Goal: Task Accomplishment & Management: Use online tool/utility

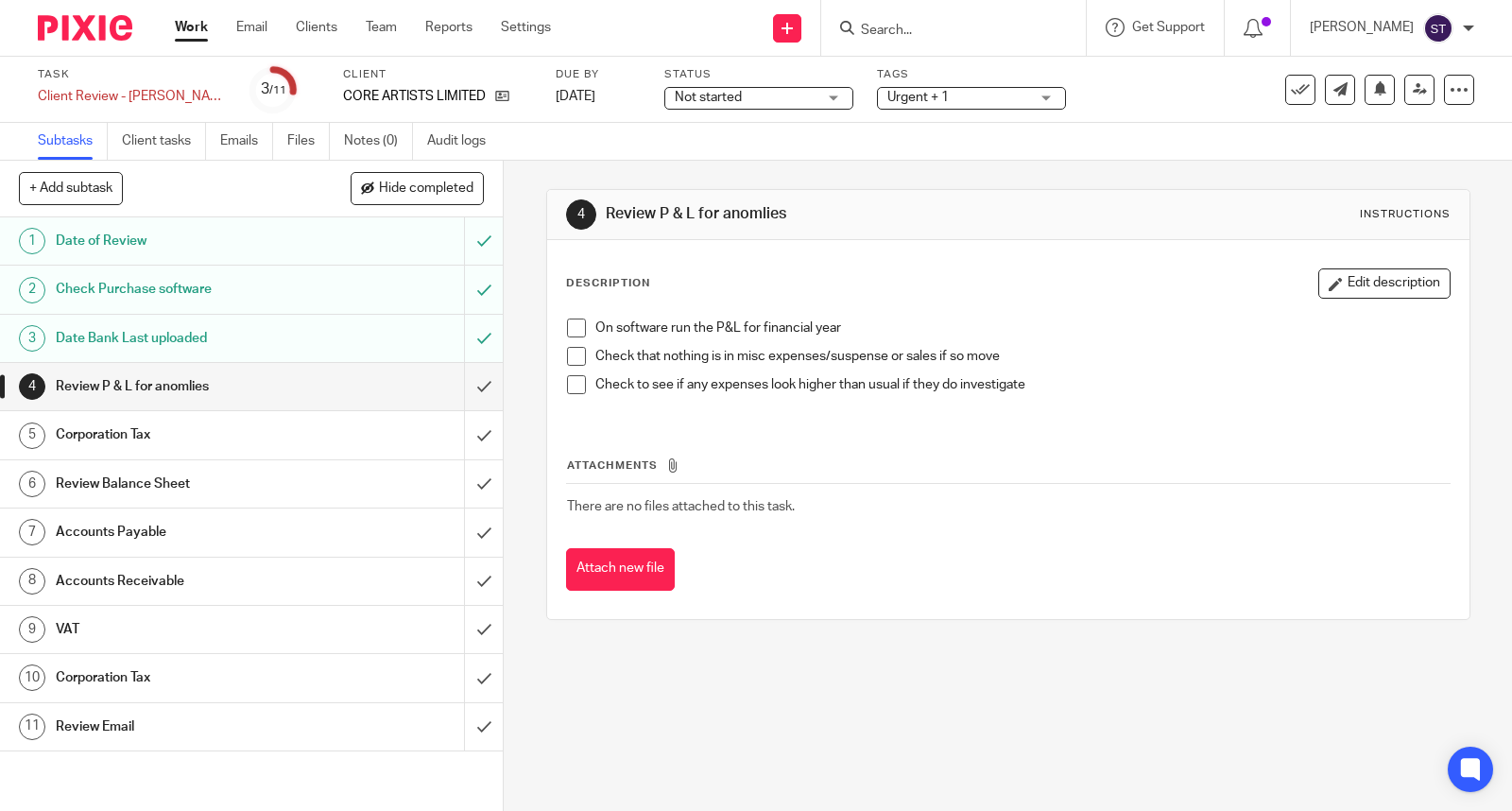
click at [945, 25] on input "Search" at bounding box center [944, 32] width 170 height 17
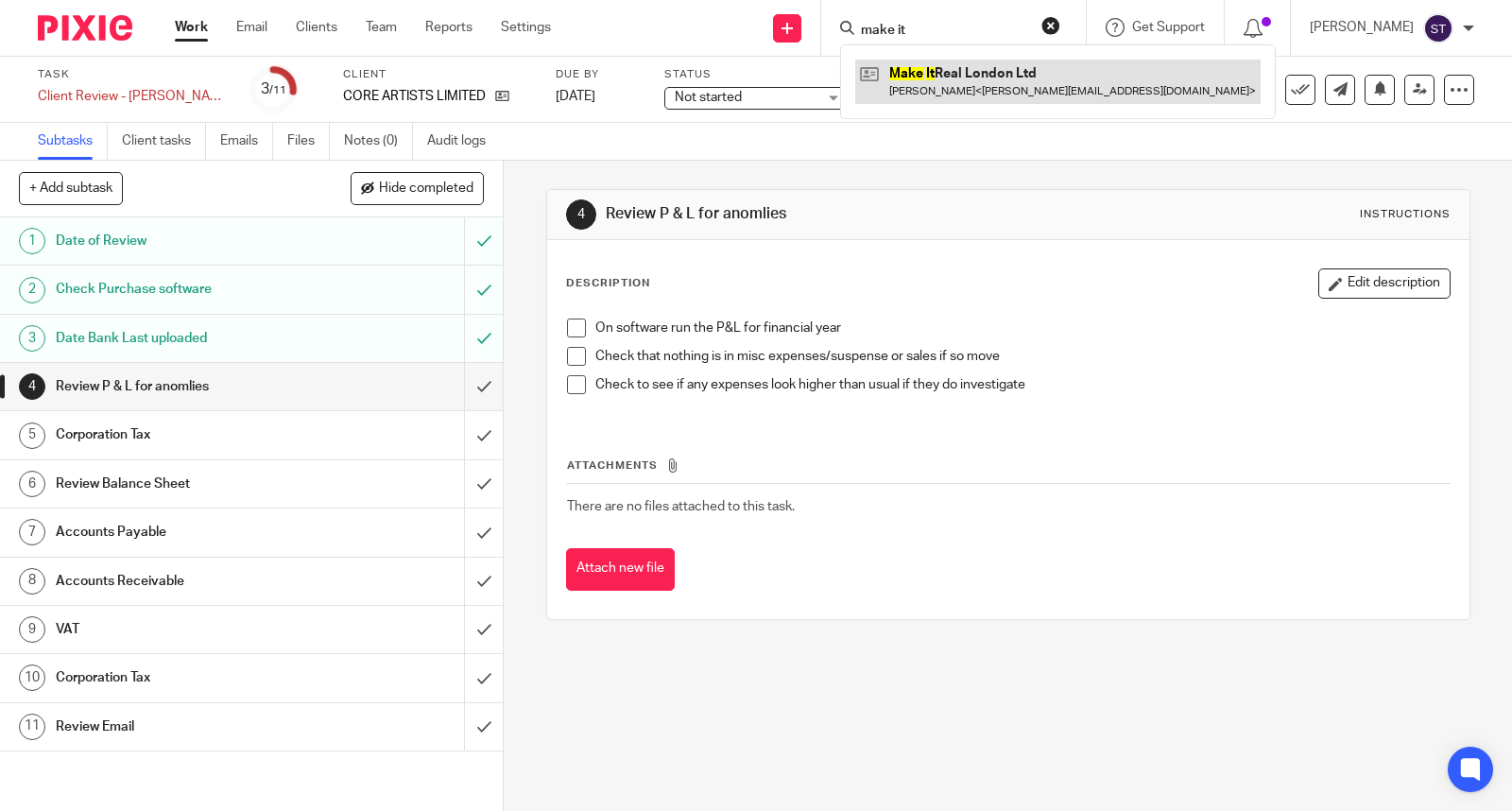
type input "make it"
click at [957, 69] on link at bounding box center [1057, 81] width 405 height 43
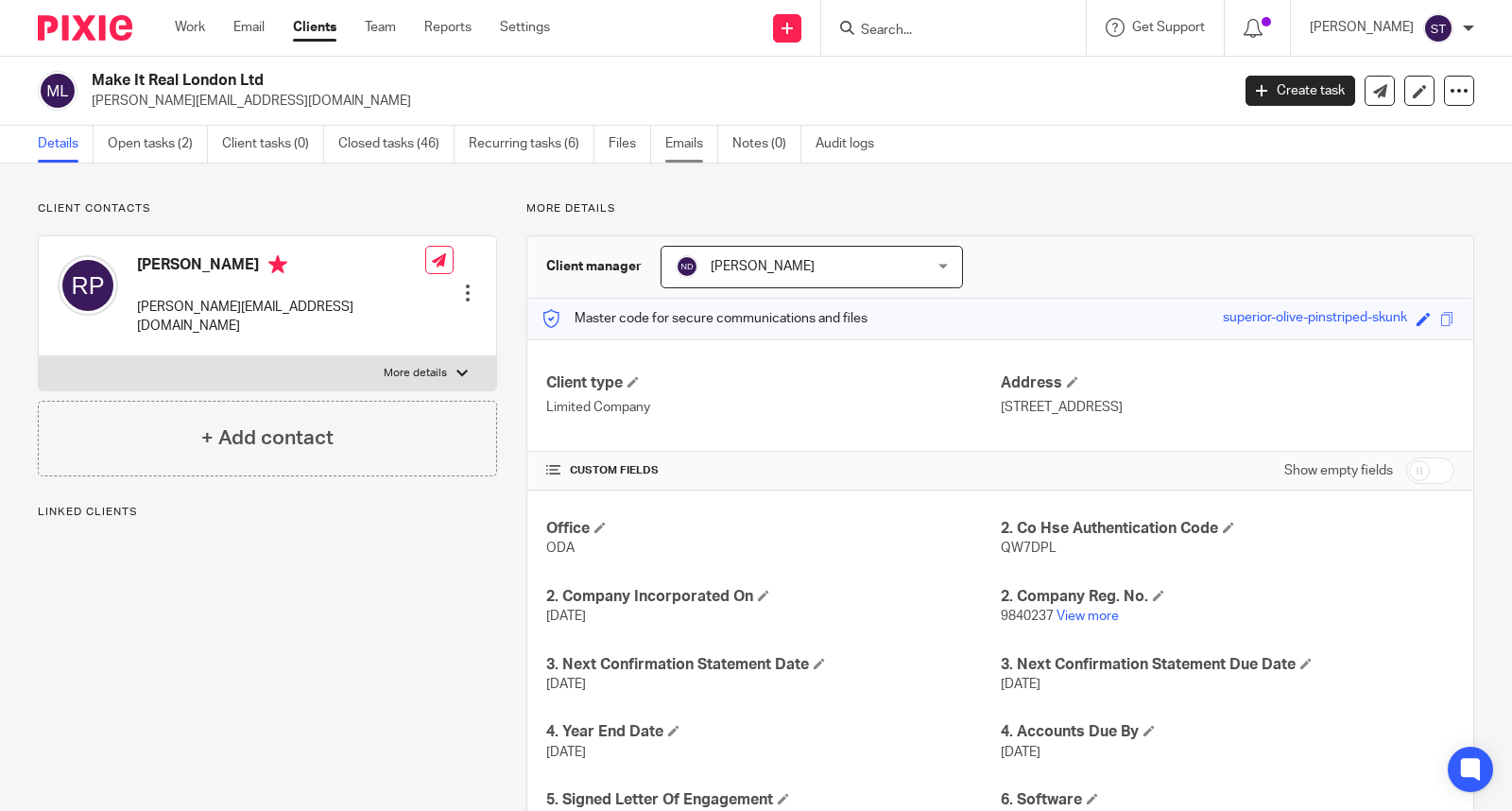
click at [673, 133] on link "Emails" at bounding box center [692, 144] width 53 height 37
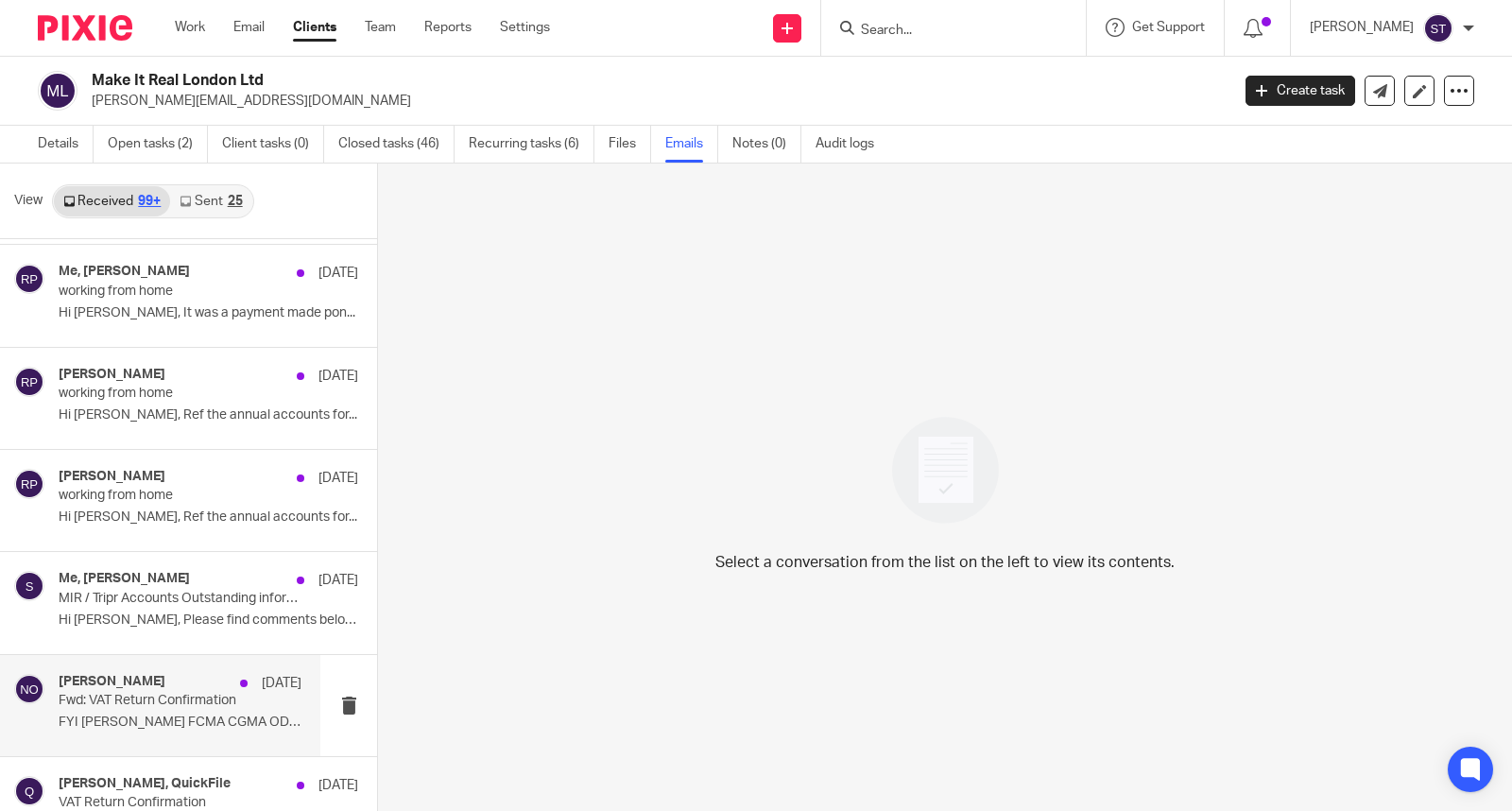
scroll to position [10036, 0]
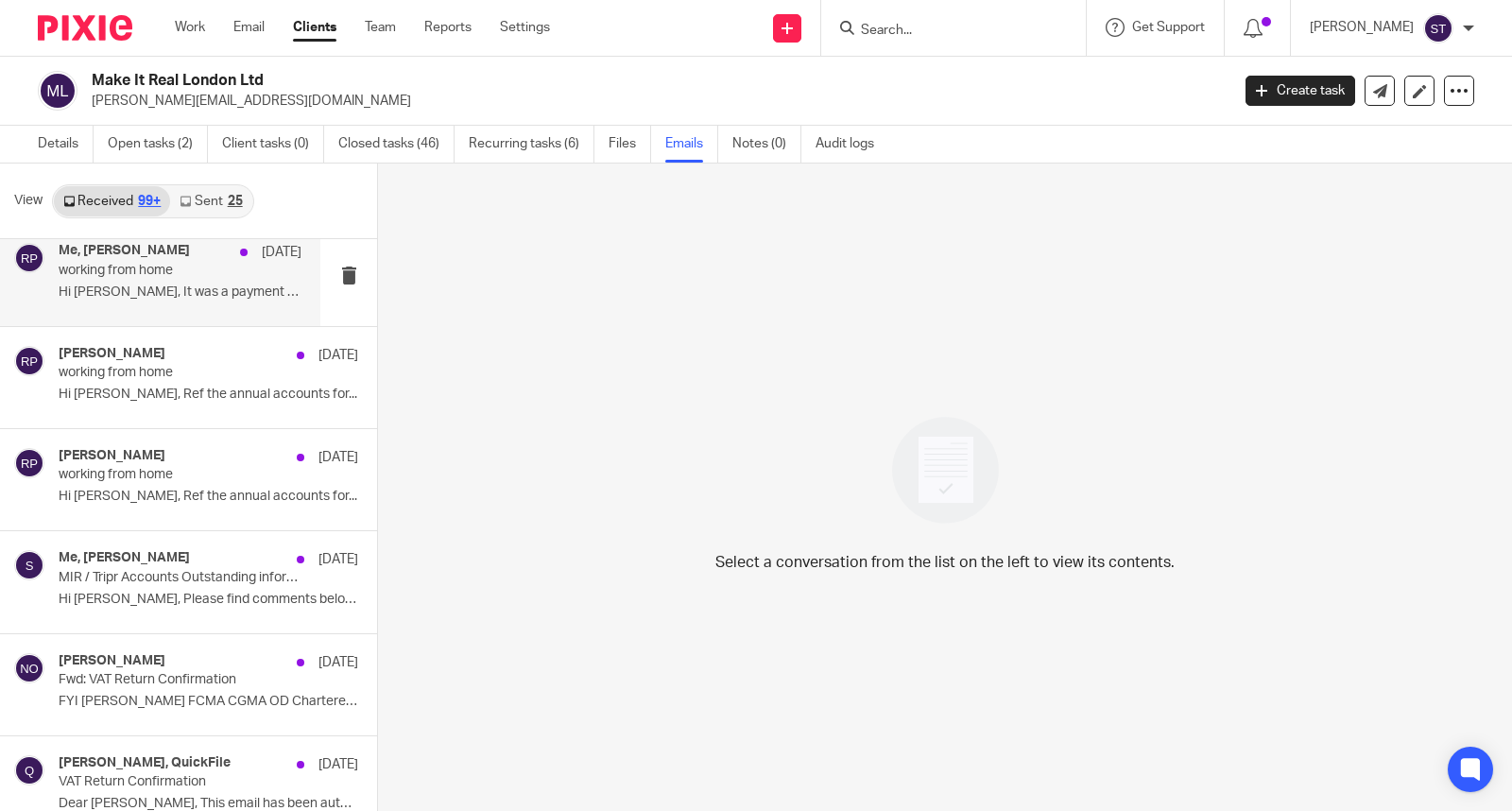
click at [203, 290] on div "Me, Robert Price 8 Dec 2023 working from home Hi Sarah, It was a payment made p…" at bounding box center [180, 274] width 242 height 63
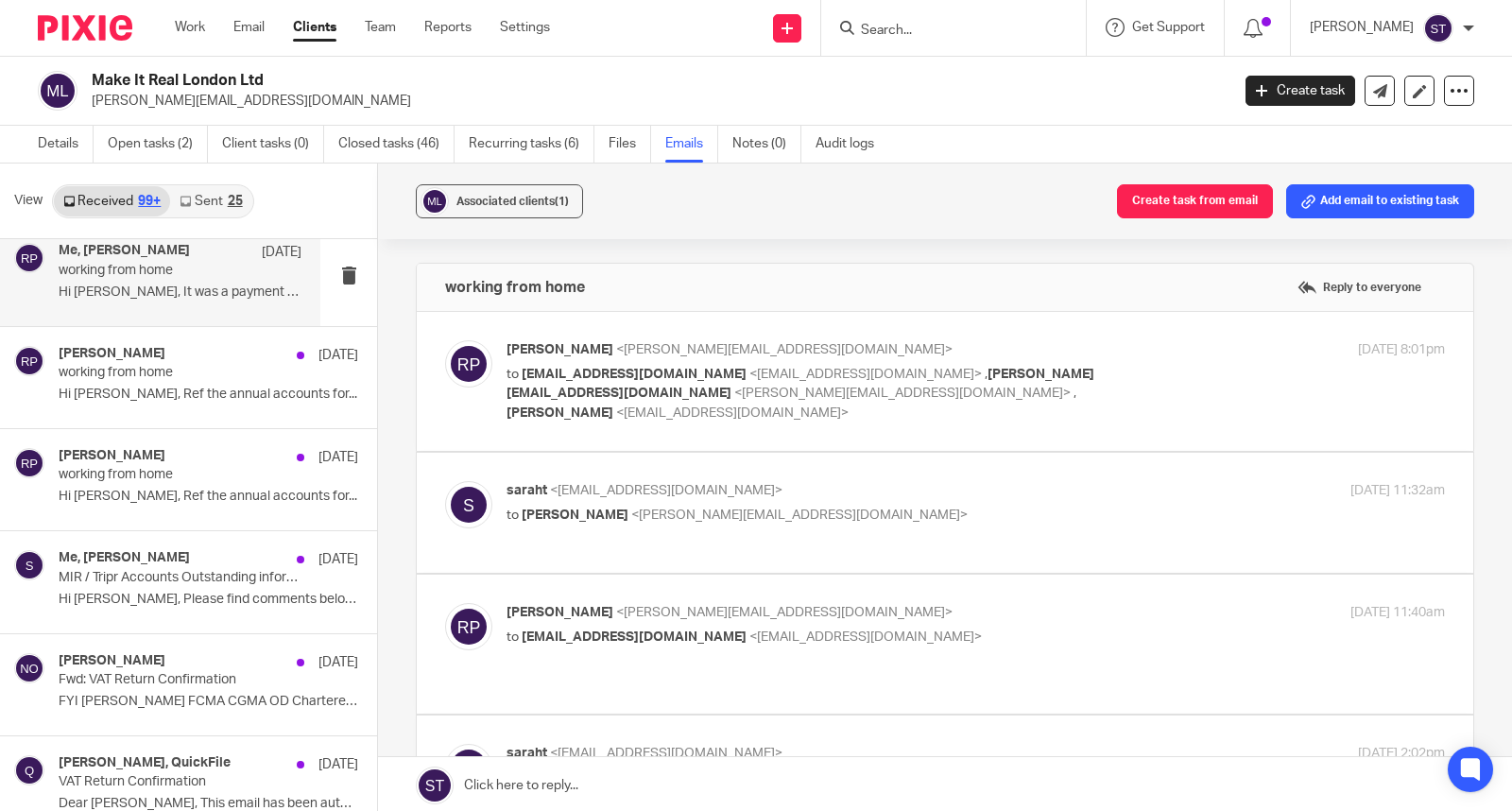
scroll to position [0, 0]
click at [592, 365] on p "to saraht@odaccountants.co.uk <saraht@odaccountants.co.uk> , sally@odaccountant…" at bounding box center [819, 393] width 625 height 59
checkbox input "true"
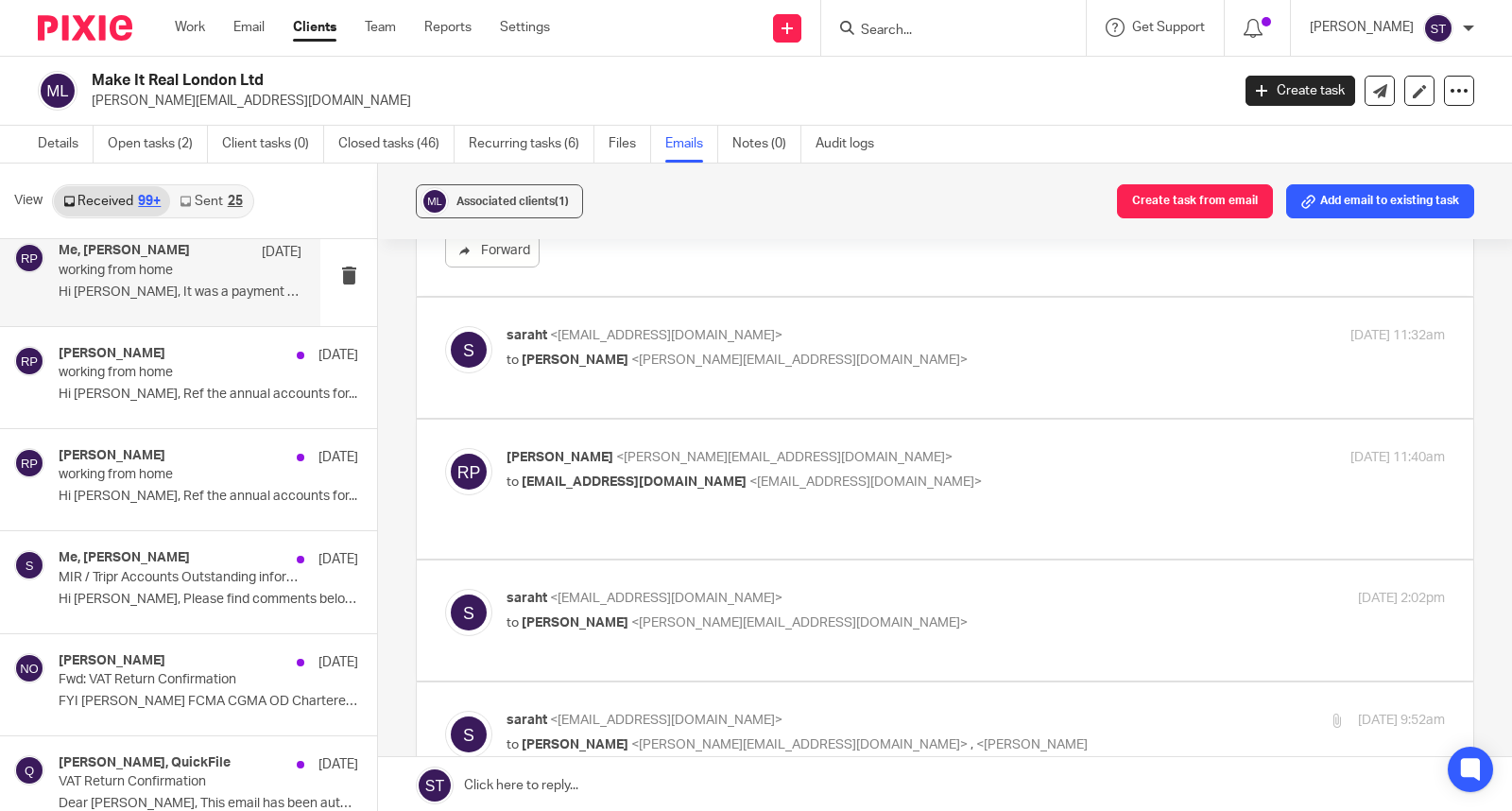
scroll to position [419, 0]
click at [674, 351] on span "<robert.price@mirlondon.com>" at bounding box center [799, 358] width 337 height 13
checkbox input "true"
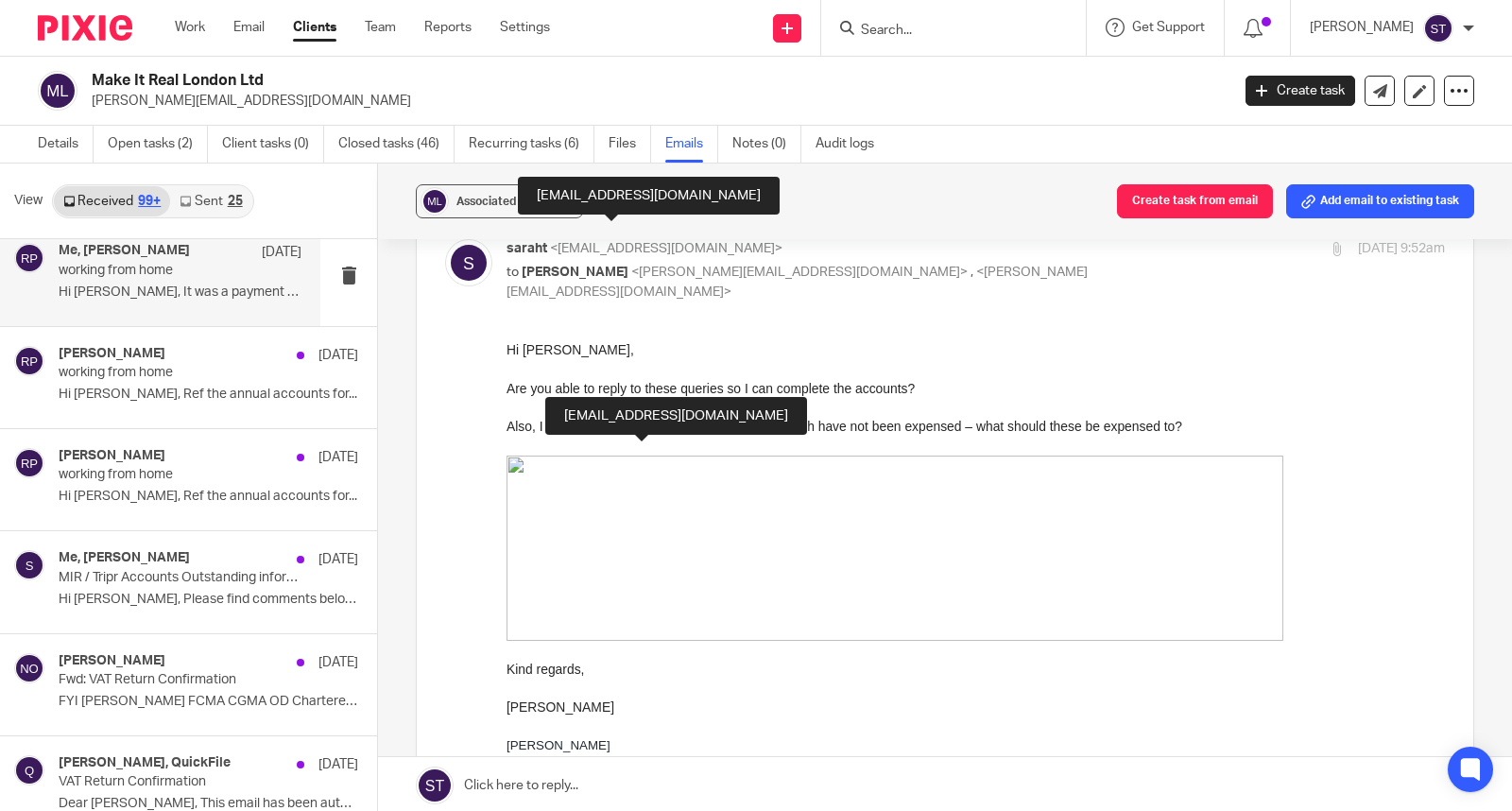
scroll to position [1155, 0]
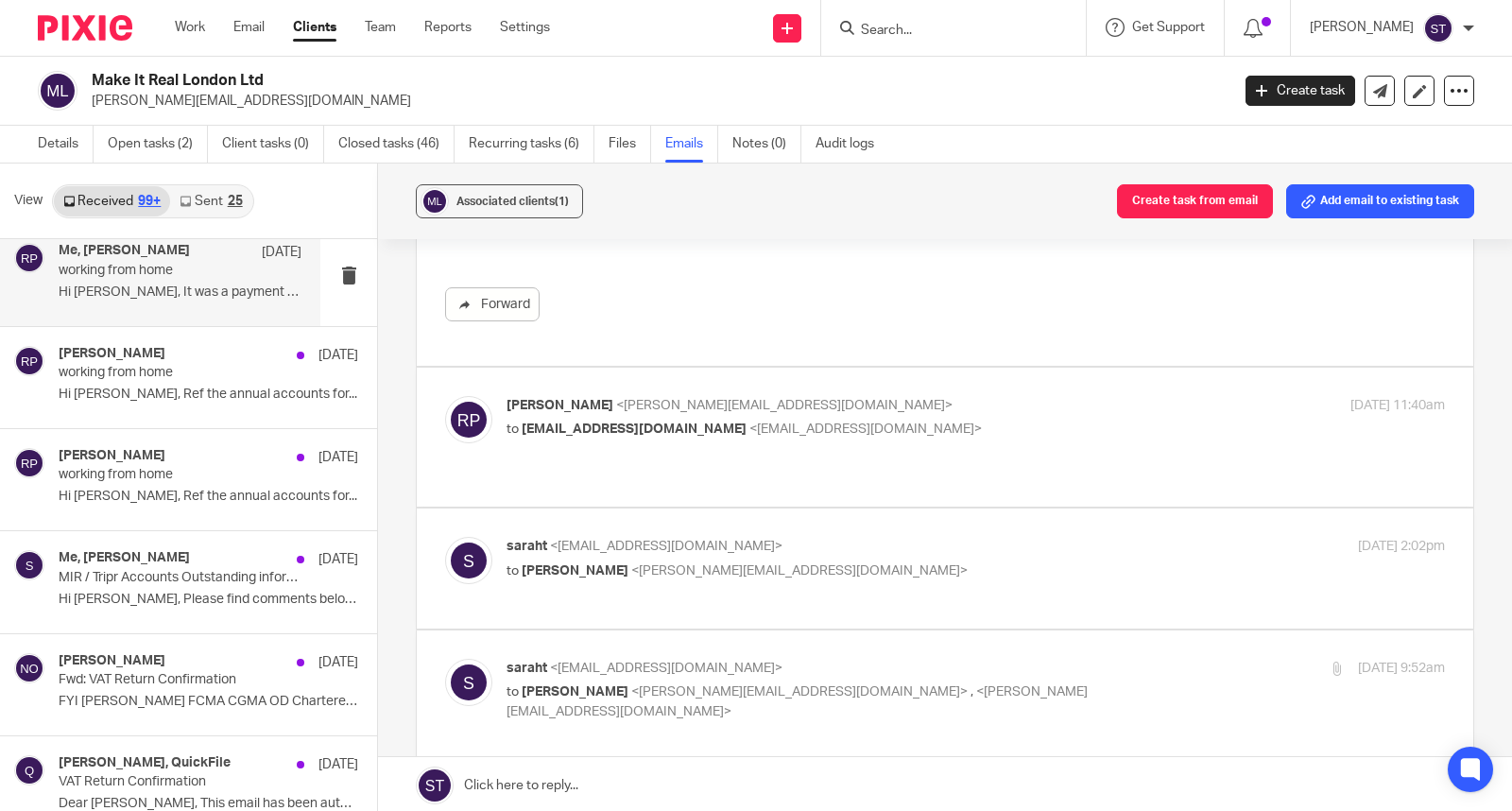
click at [637, 537] on div "saraht <saraht@odaccountants.co.uk> to Robert Price <robert.price@mirlondon.com>" at bounding box center [819, 558] width 625 height 43
checkbox input "true"
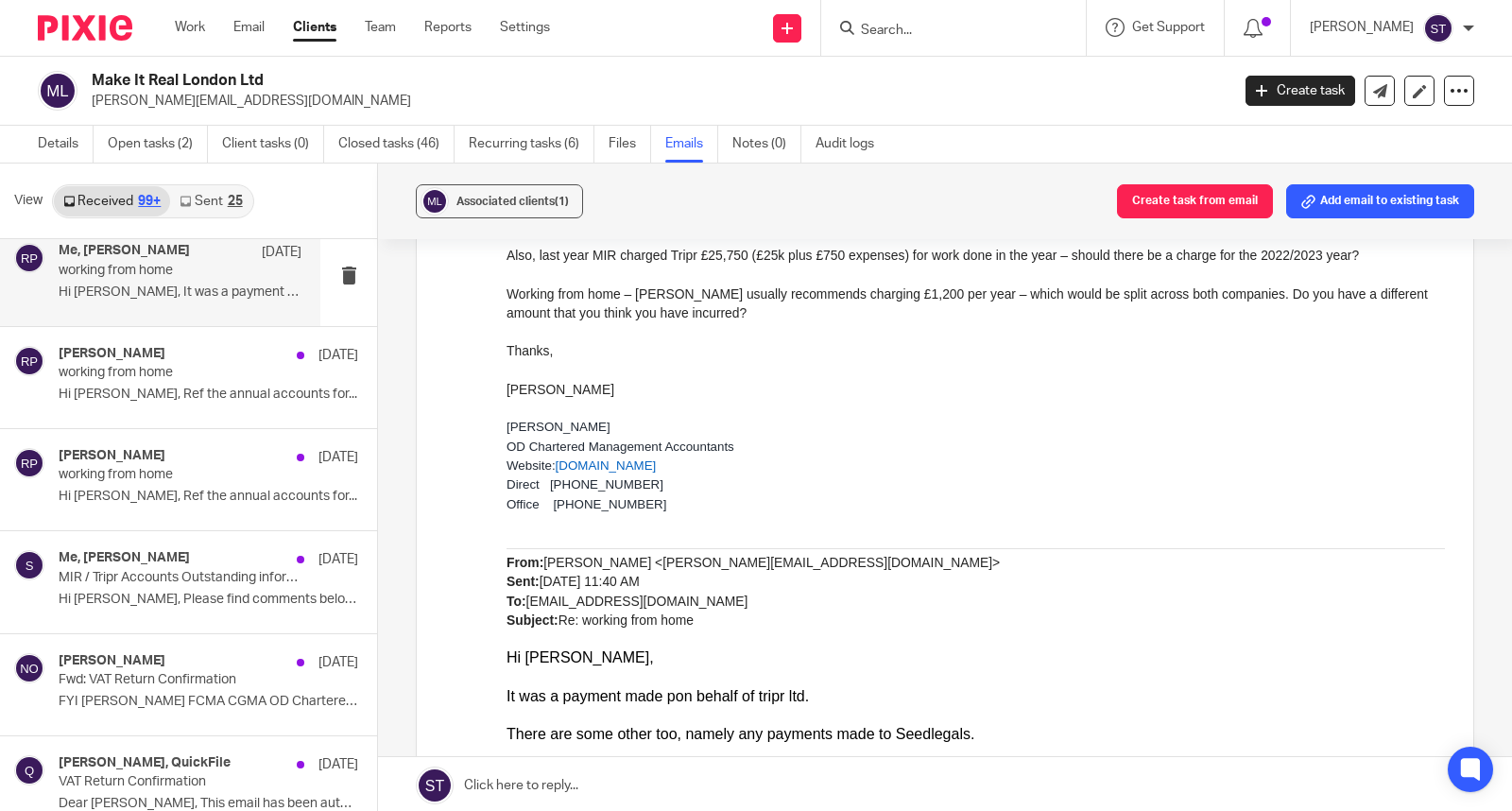
scroll to position [1680, 0]
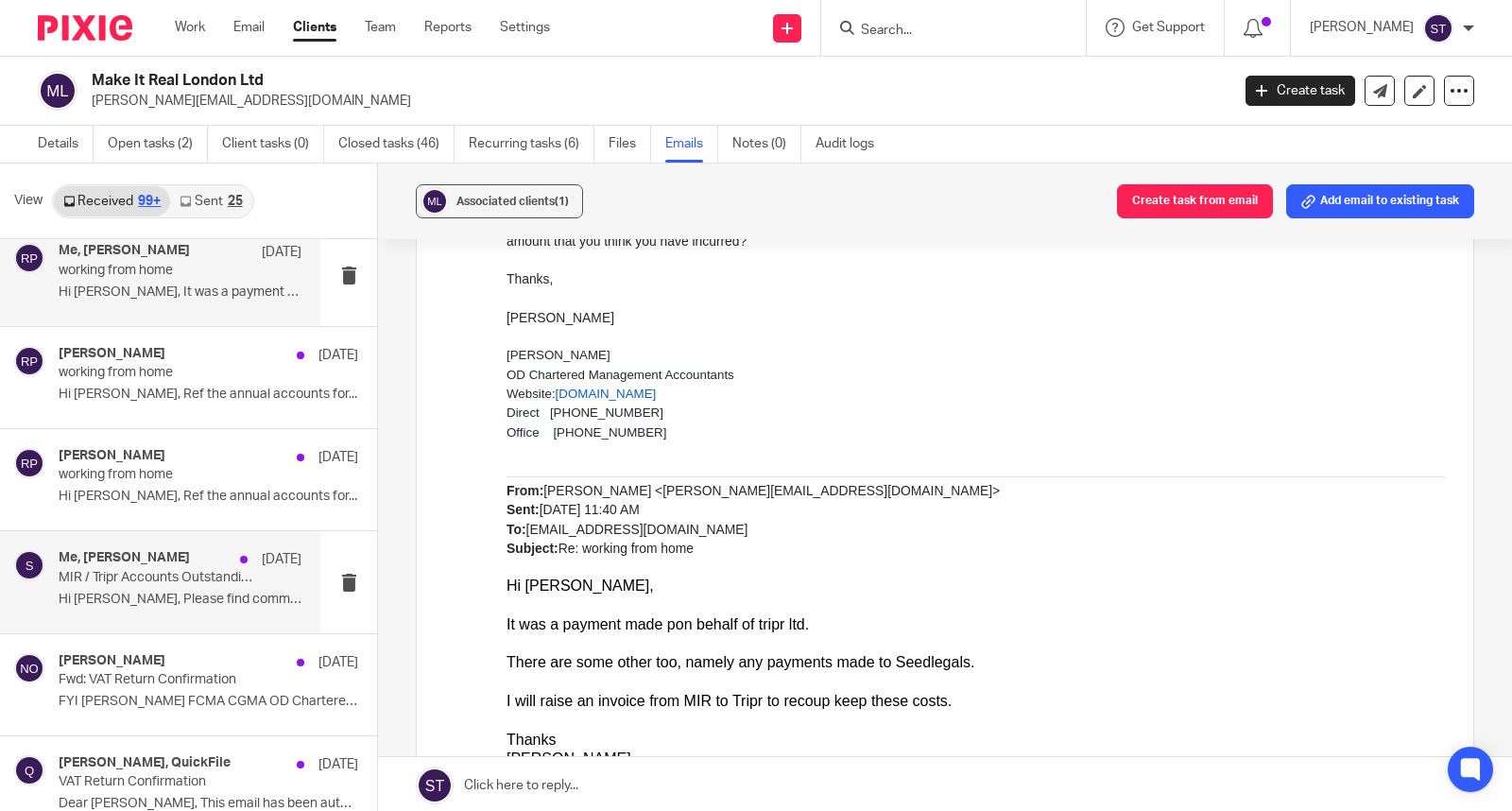
click at [203, 586] on p "MIR / Tripr Accounts Outstanding information" at bounding box center [156, 577] width 194 height 16
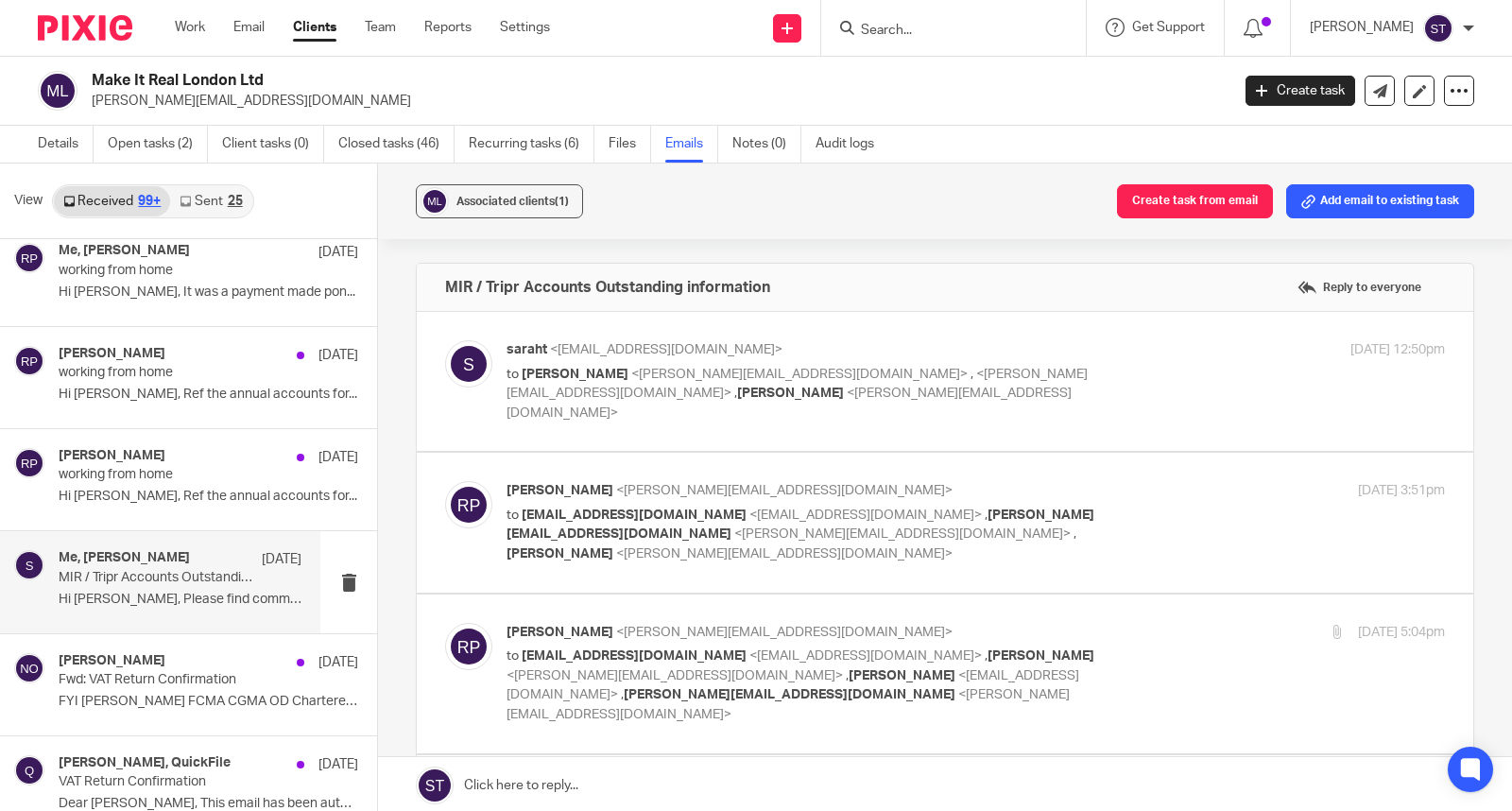
scroll to position [0, 0]
click at [705, 356] on p "saraht <saraht@odaccountants.co.uk>" at bounding box center [819, 350] width 625 height 20
checkbox input "true"
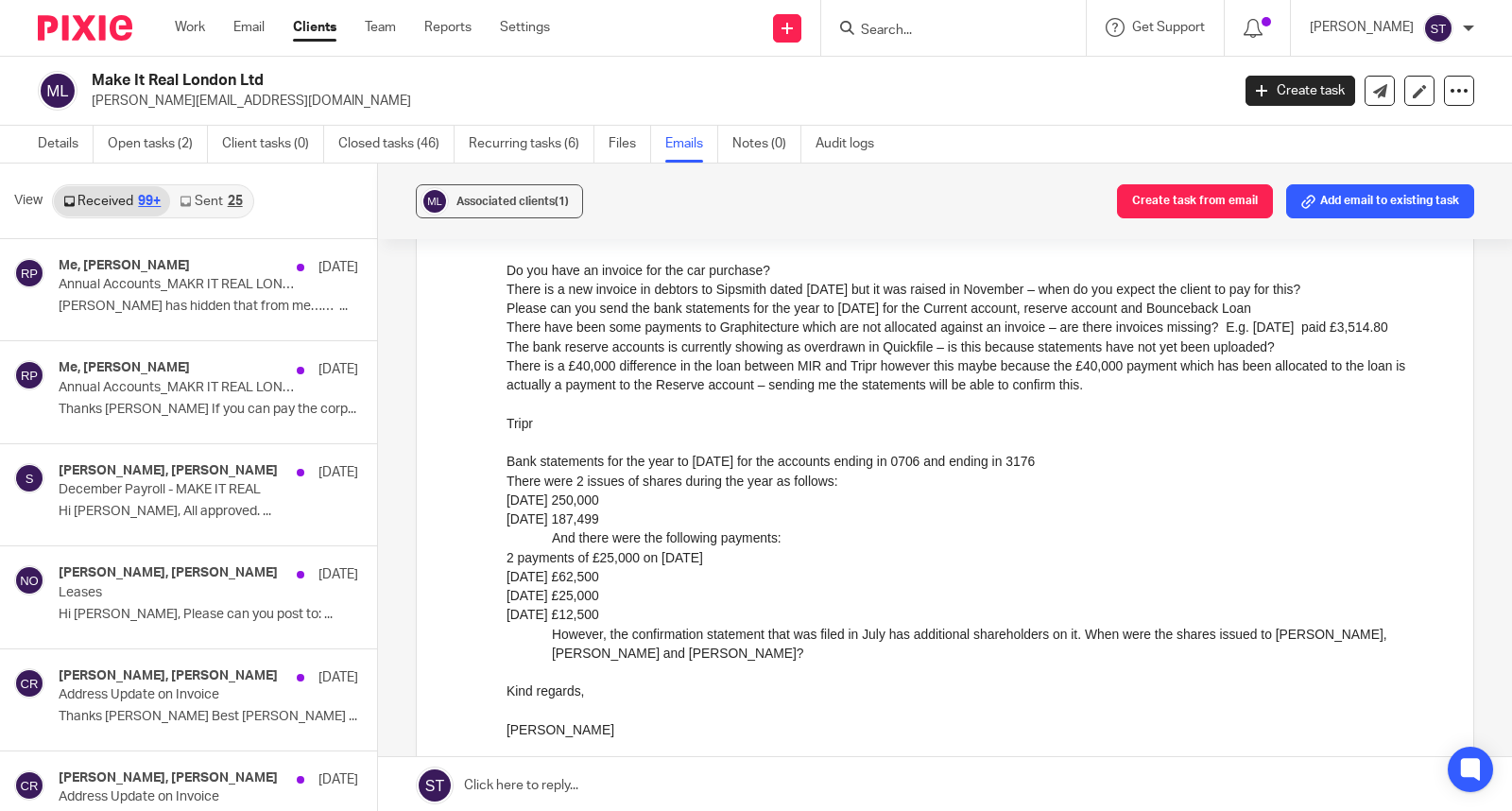
scroll to position [9090, 0]
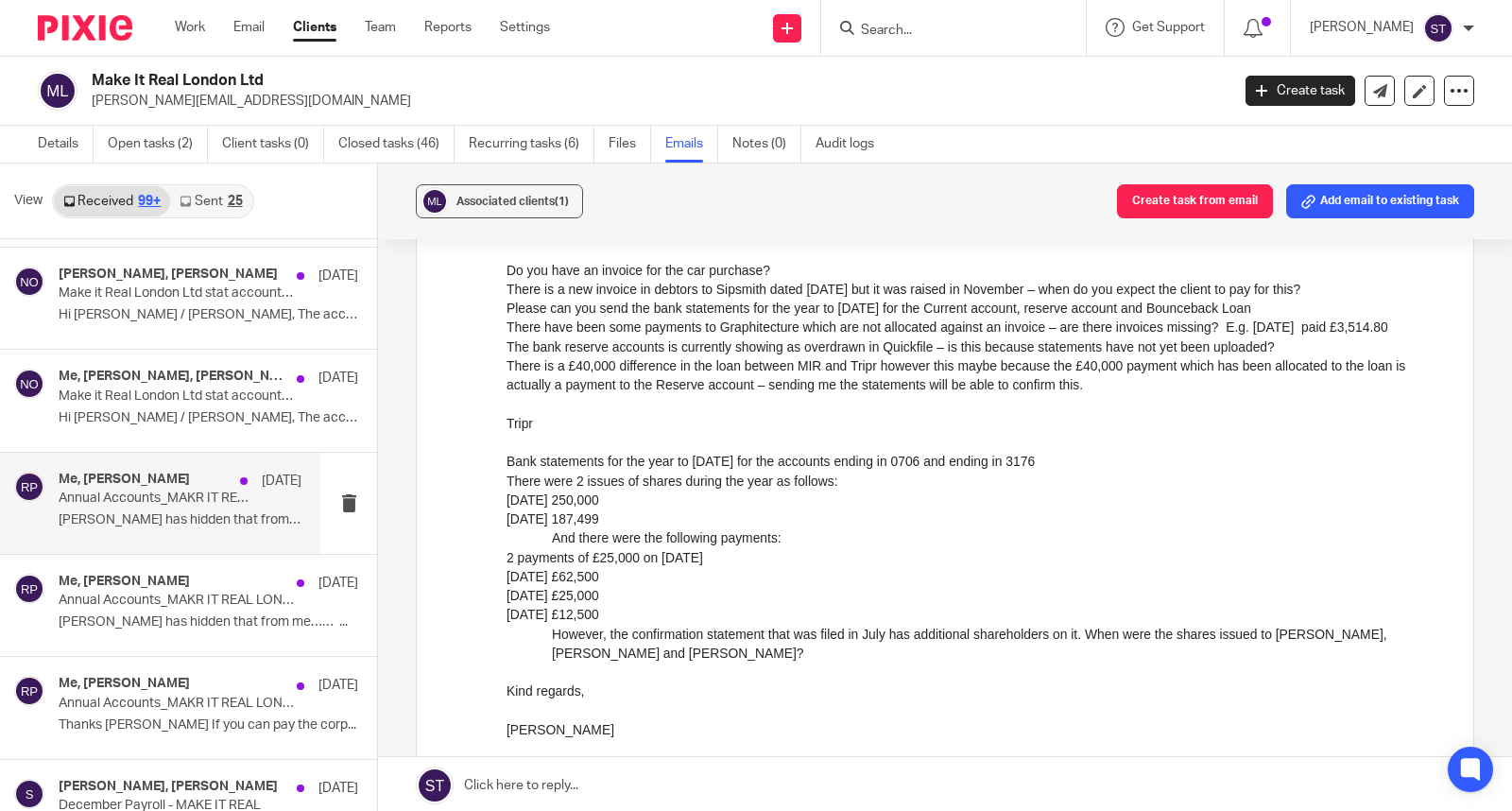
click at [209, 499] on p "Annual Accounts_MAKR IT REAL LONDON LTD" at bounding box center [156, 498] width 194 height 16
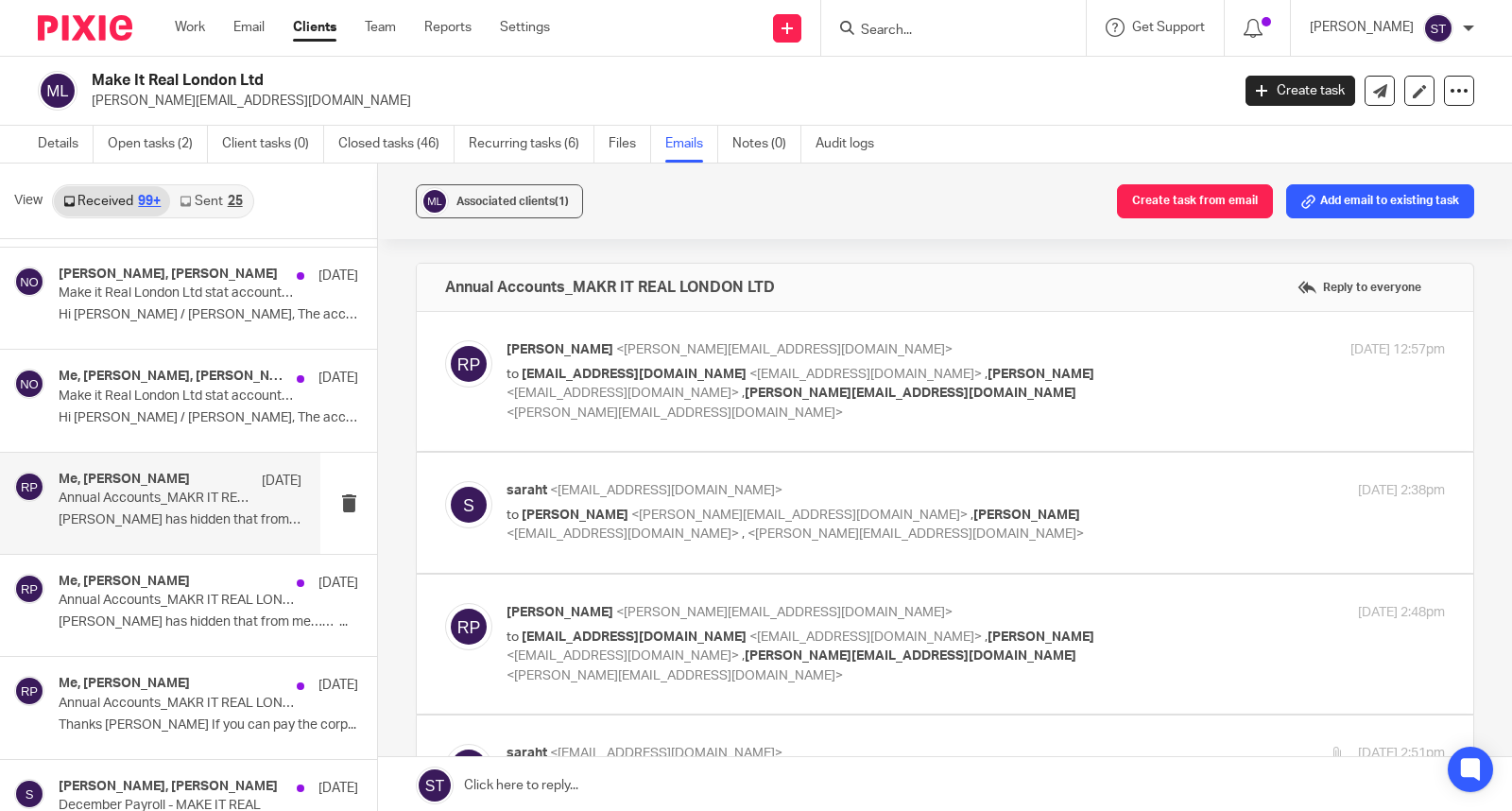
scroll to position [0, 0]
click at [671, 374] on span "saraht@odaccountants.co.uk" at bounding box center [634, 374] width 225 height 13
checkbox input "true"
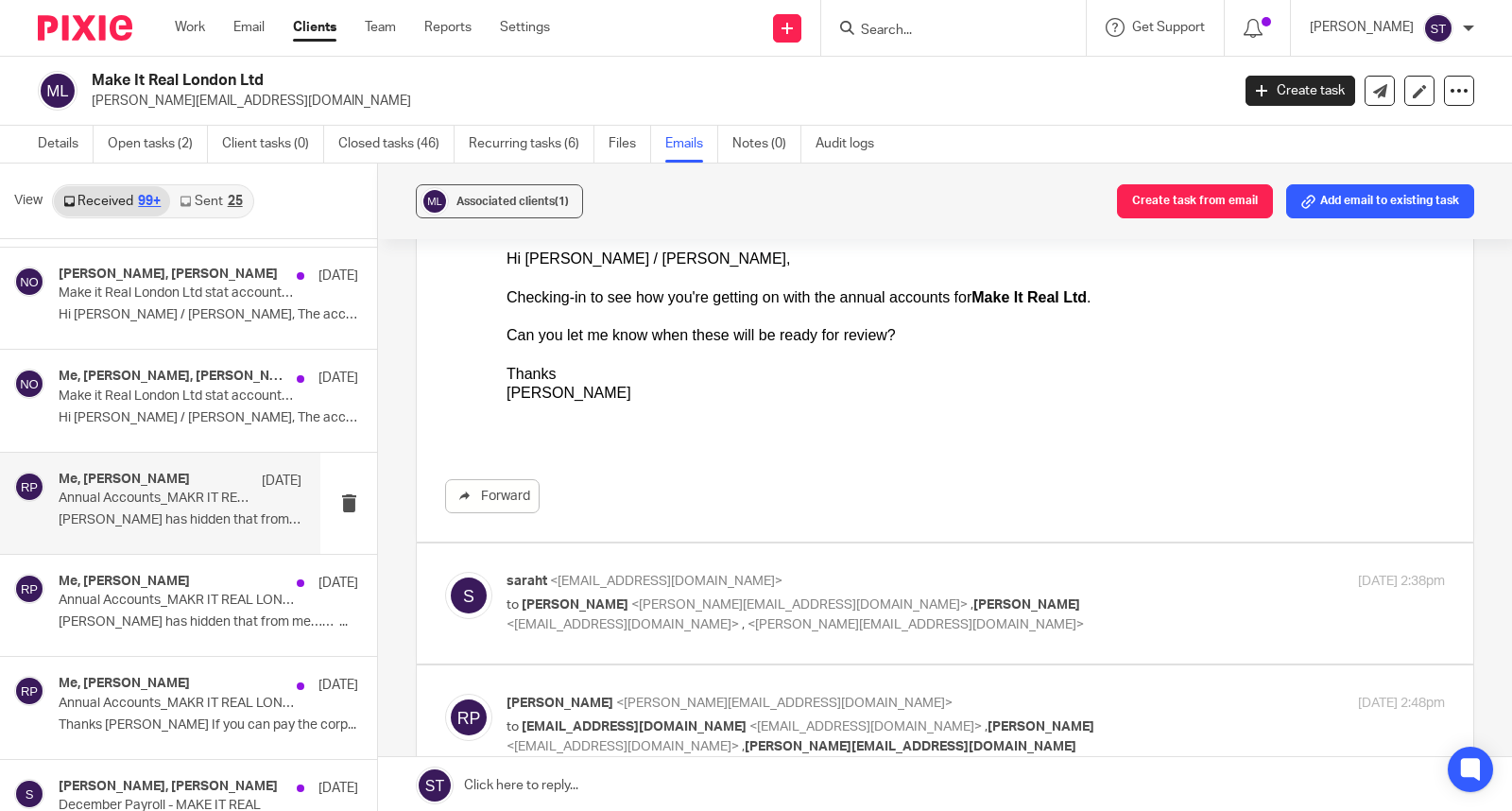
scroll to position [315, 0]
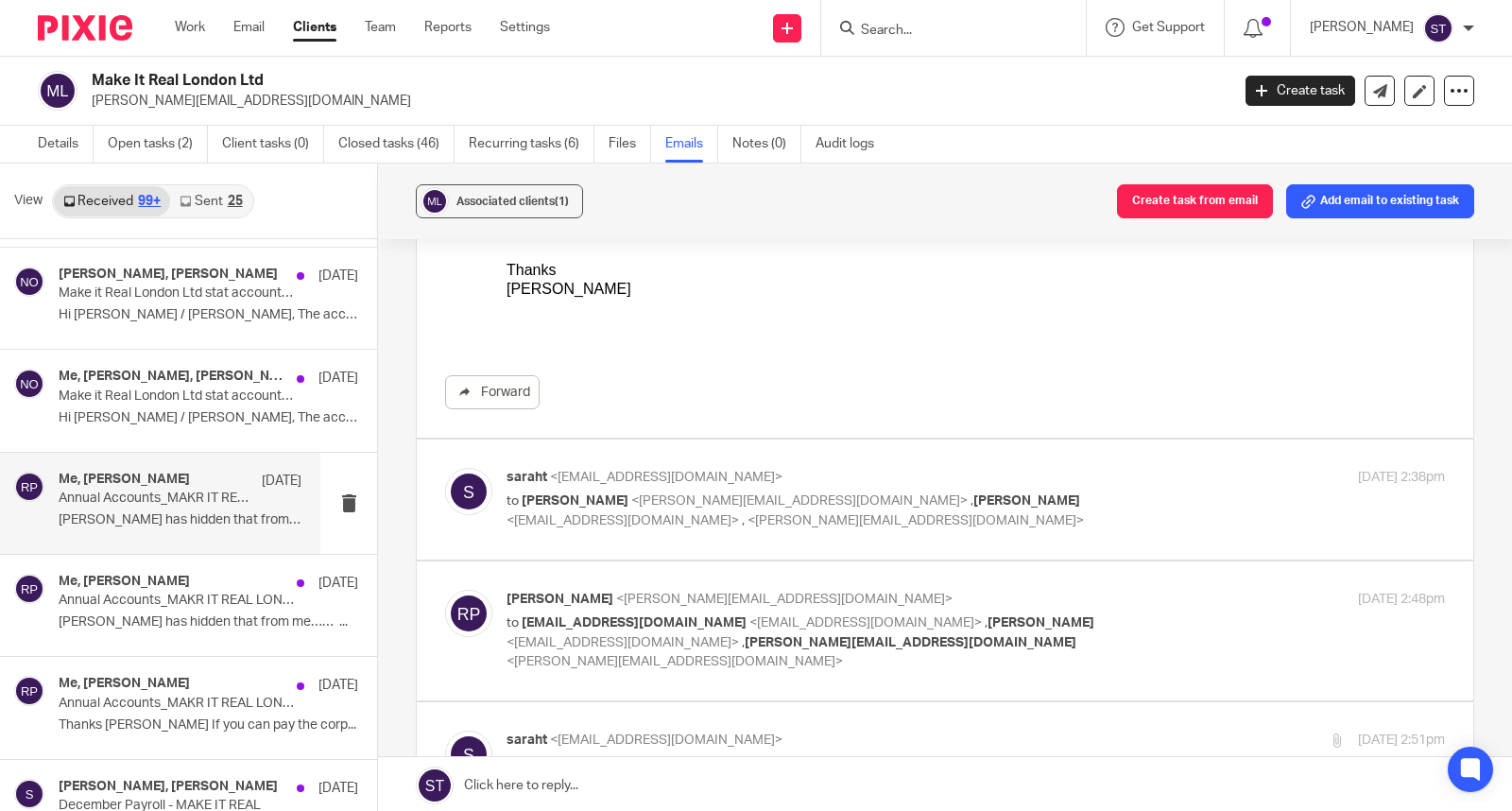
click at [719, 494] on span "<robert.price@mirlondon.com>" at bounding box center [799, 501] width 337 height 13
checkbox input "true"
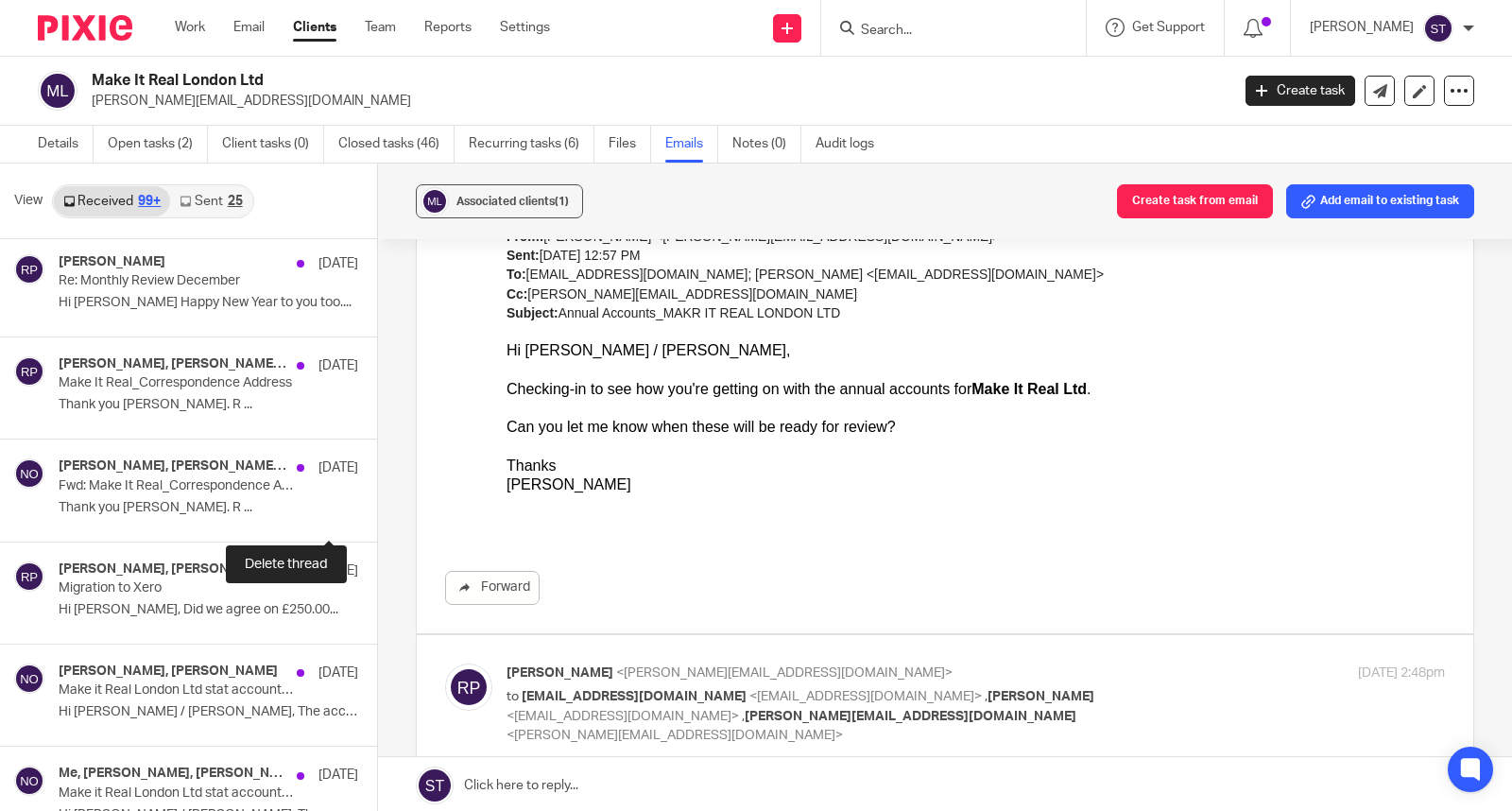
scroll to position [8671, 0]
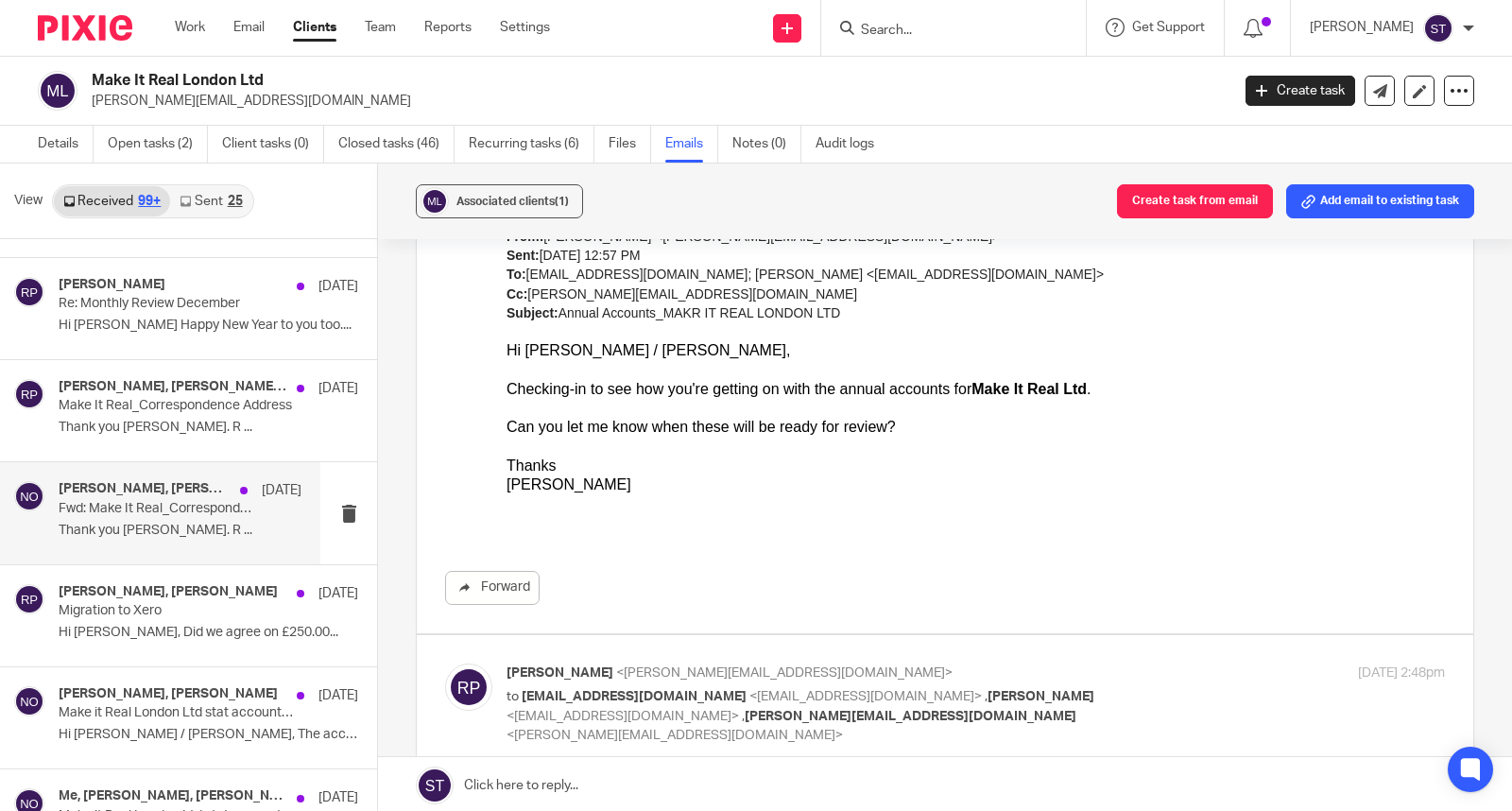
click at [147, 497] on h4 "Robert Price, sally, Niall O'Driscoll" at bounding box center [144, 489] width 172 height 16
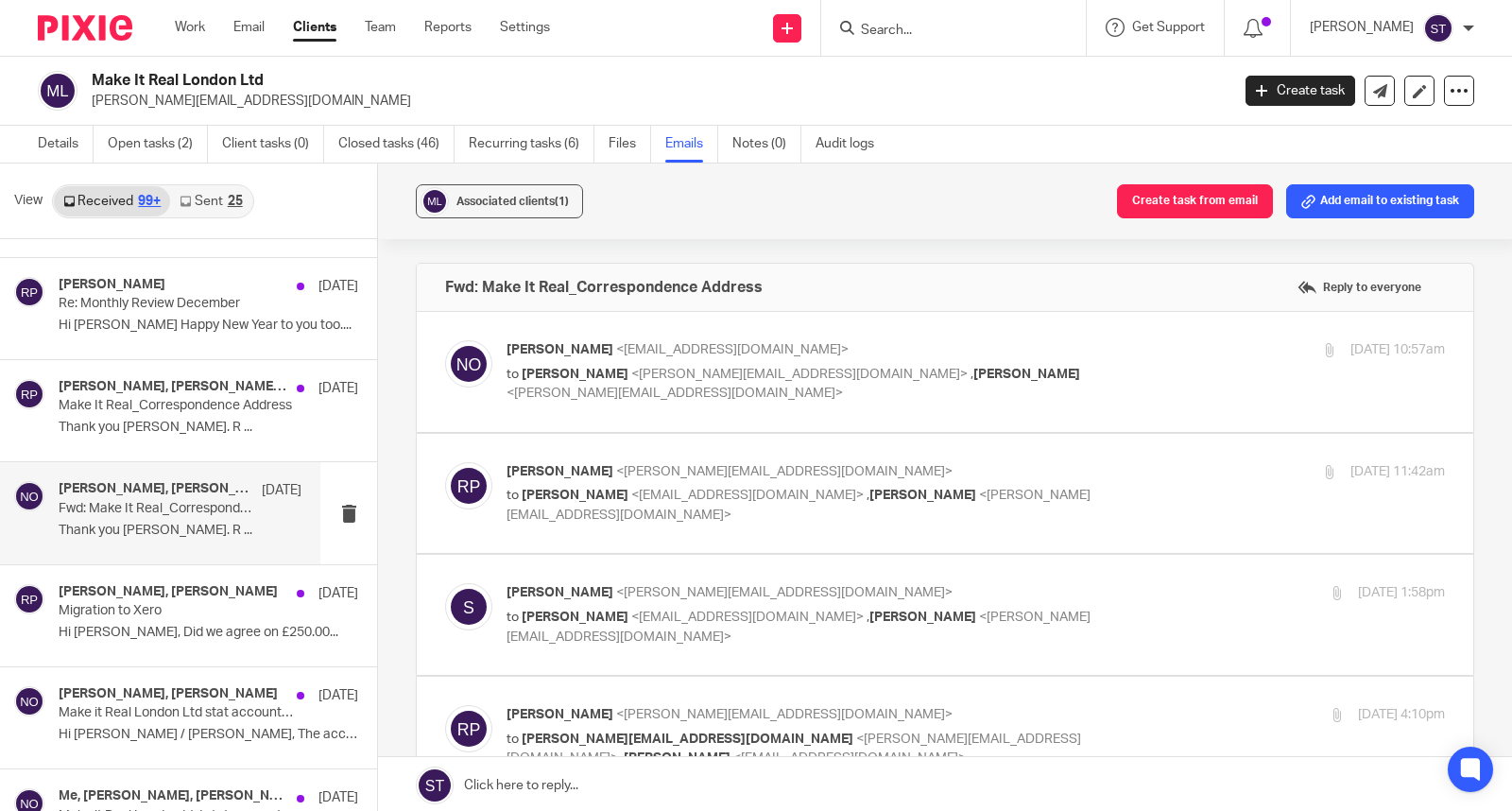
scroll to position [0, 0]
click at [692, 507] on div "Robert Price <robert.price@mirlondon.com> to Niall O'Driscoll <niall@odaccounta…" at bounding box center [976, 494] width 939 height 63
checkbox input "true"
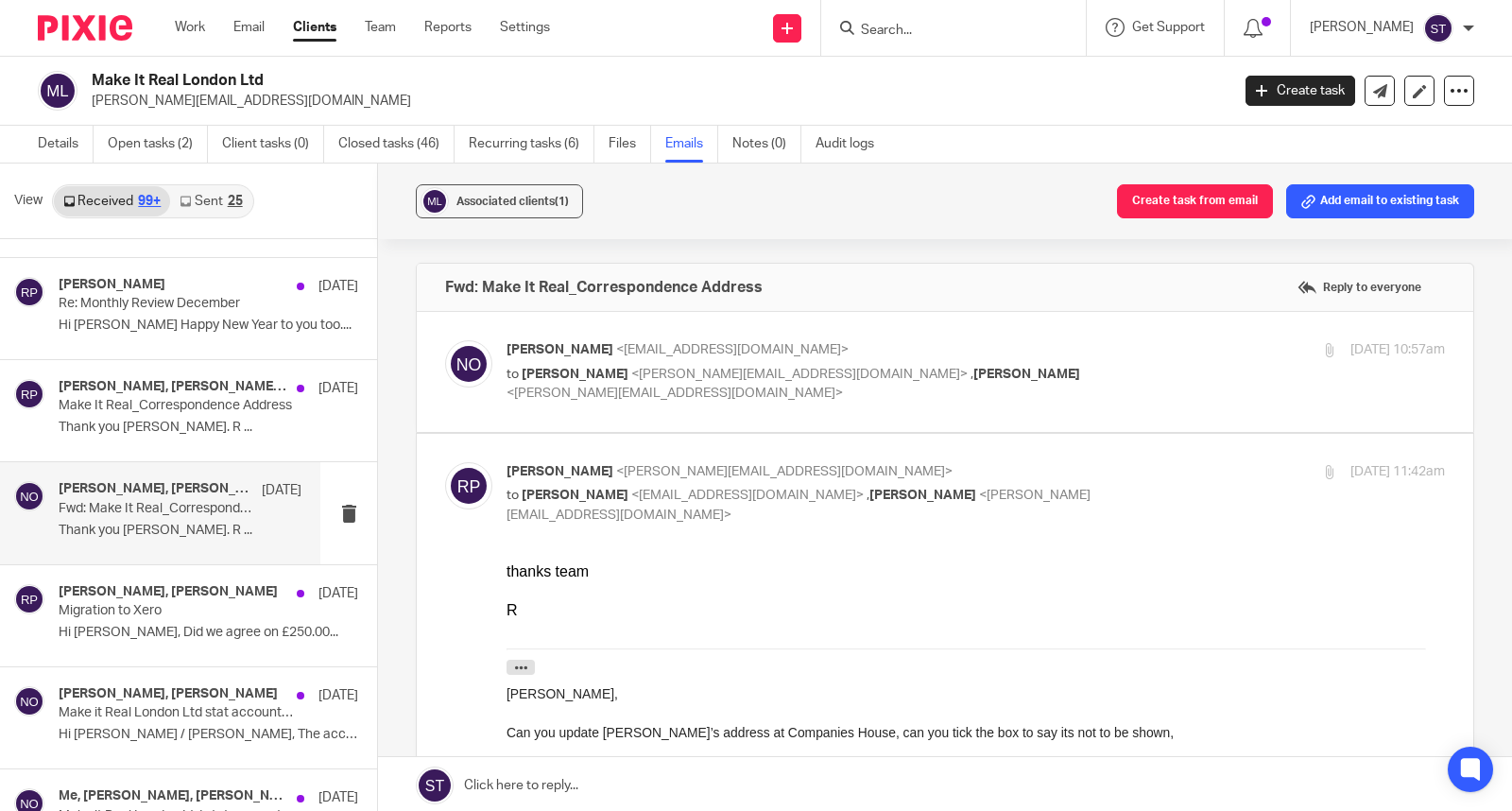
click at [727, 352] on span "<niall@odaccountants.co.uk>" at bounding box center [733, 350] width 233 height 13
checkbox input "true"
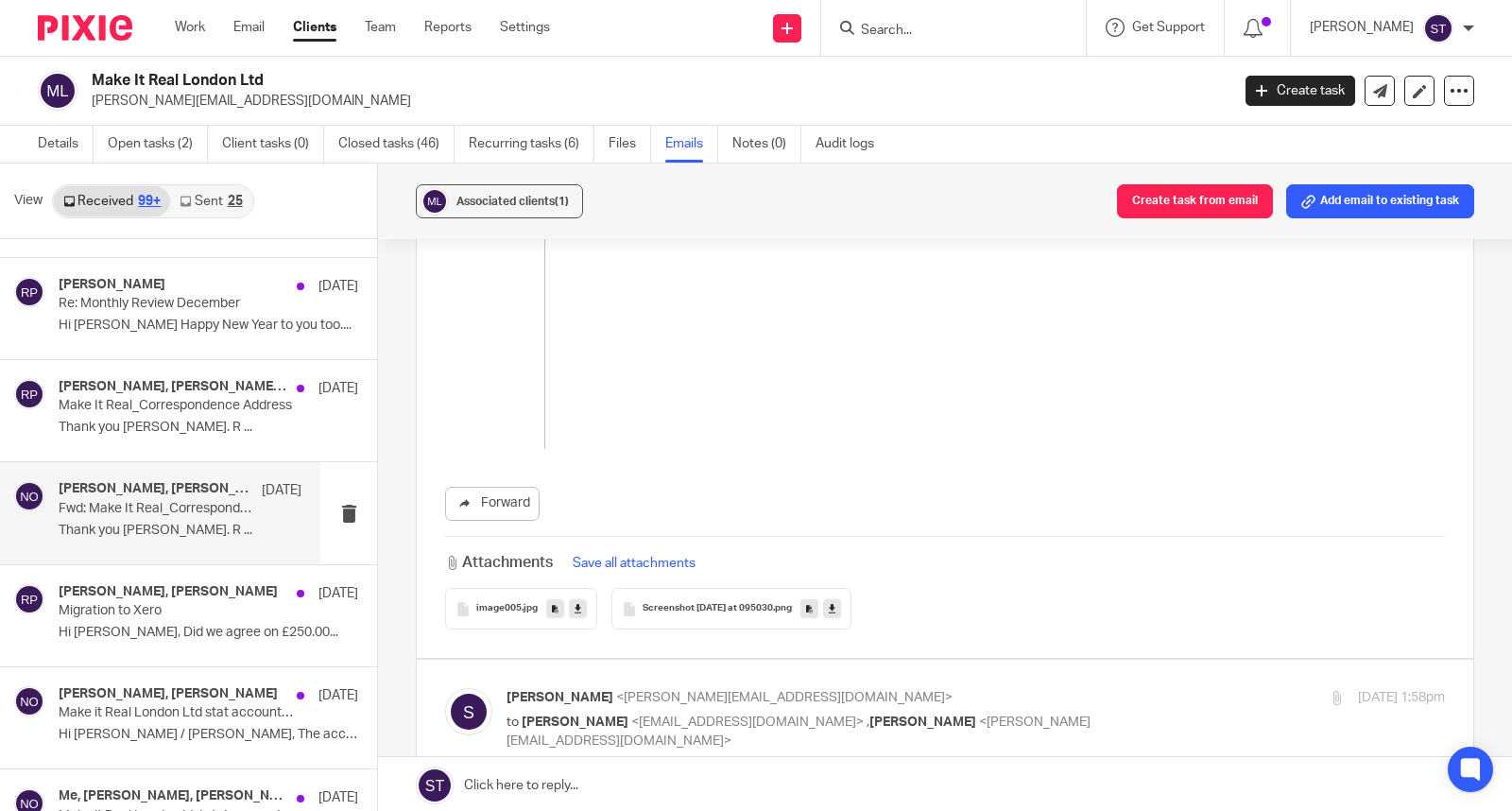
scroll to position [3045, 0]
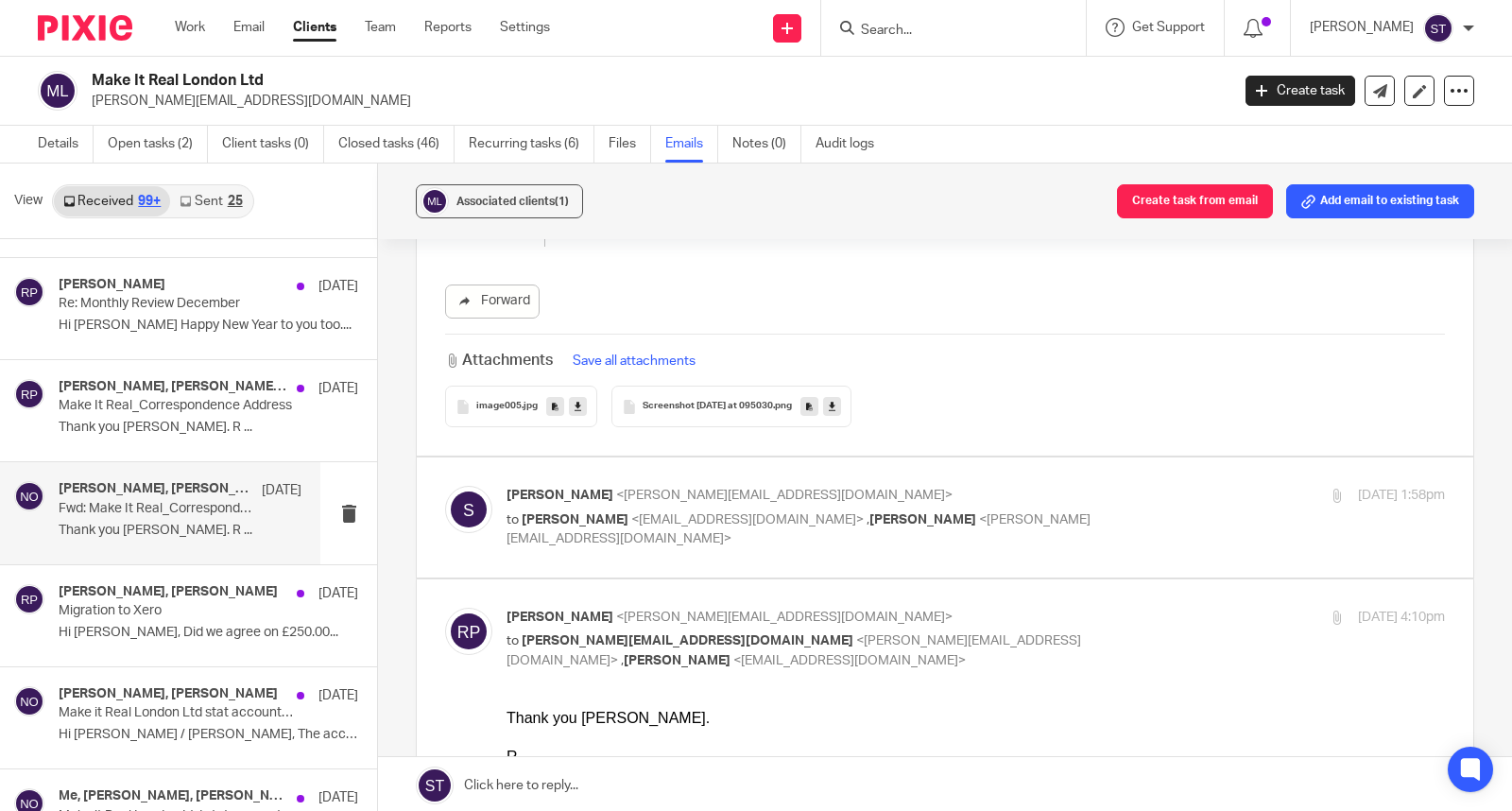
click at [867, 524] on span "," at bounding box center [868, 520] width 3 height 13
checkbox input "true"
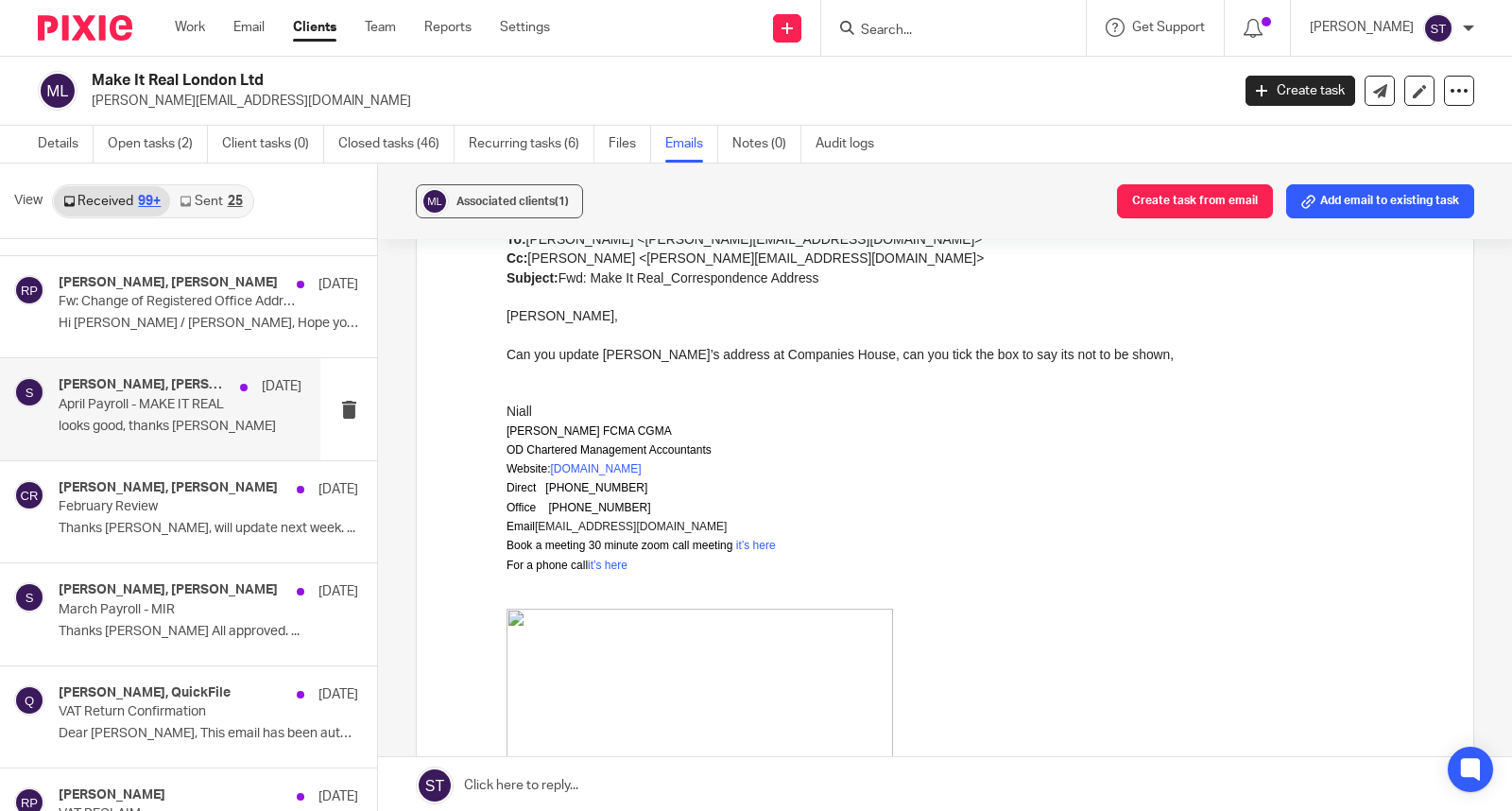
scroll to position [6780, 0]
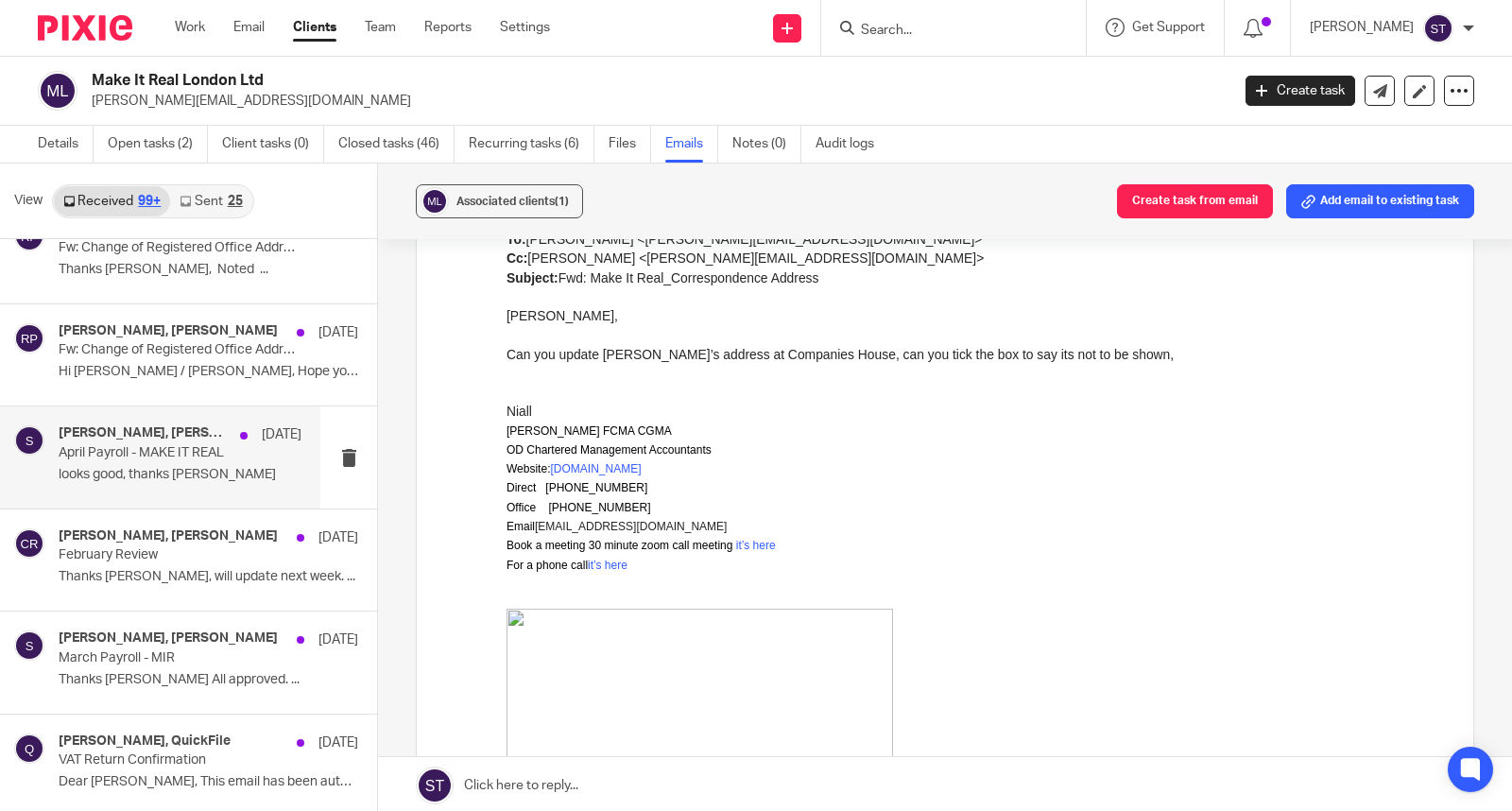
click at [214, 423] on div "Robert Price, sally 26 Apr 2024 April Payroll - MAKE IT REAL looks good, thanks…" at bounding box center [160, 456] width 320 height 101
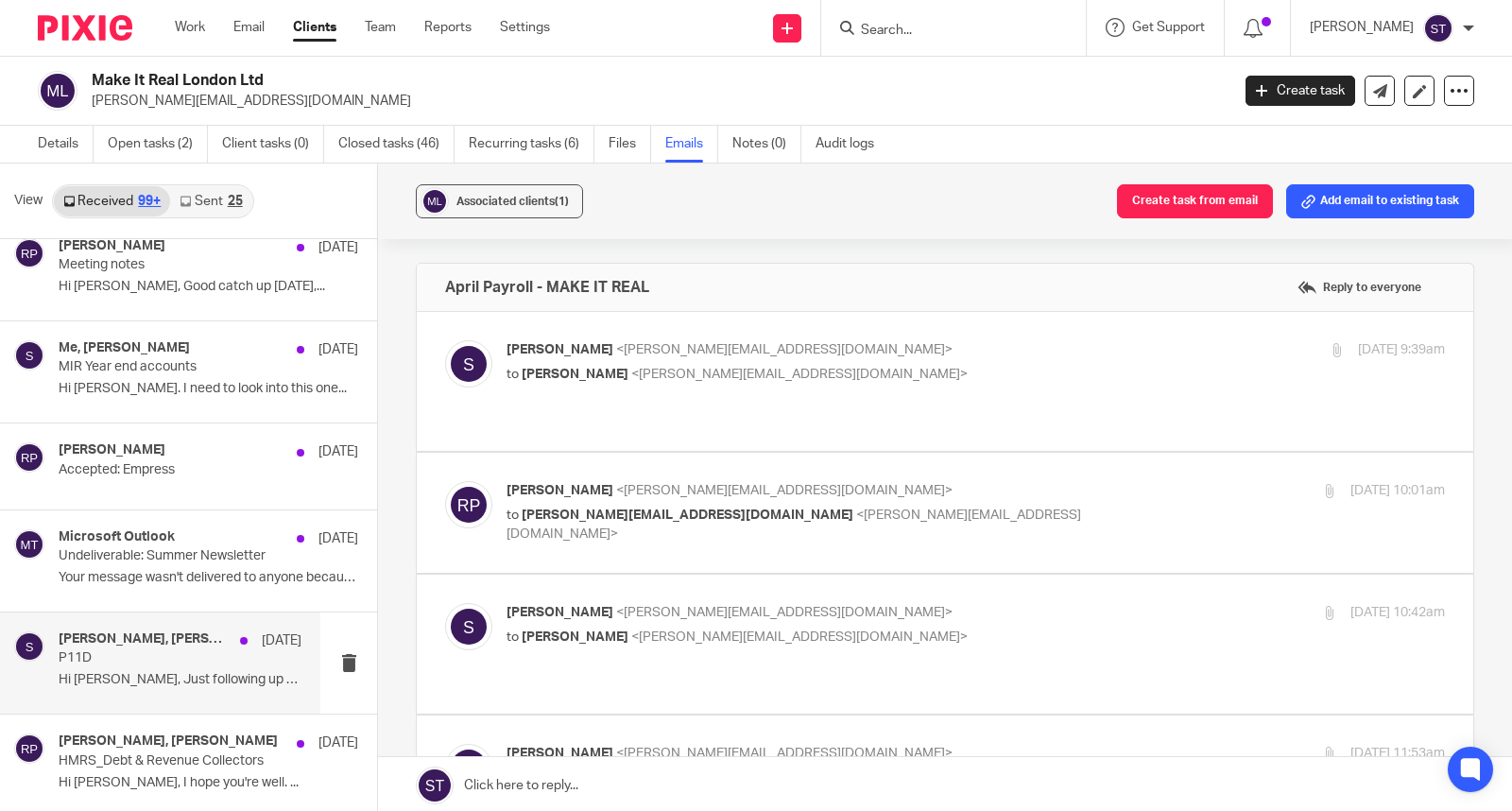
scroll to position [5310, 0]
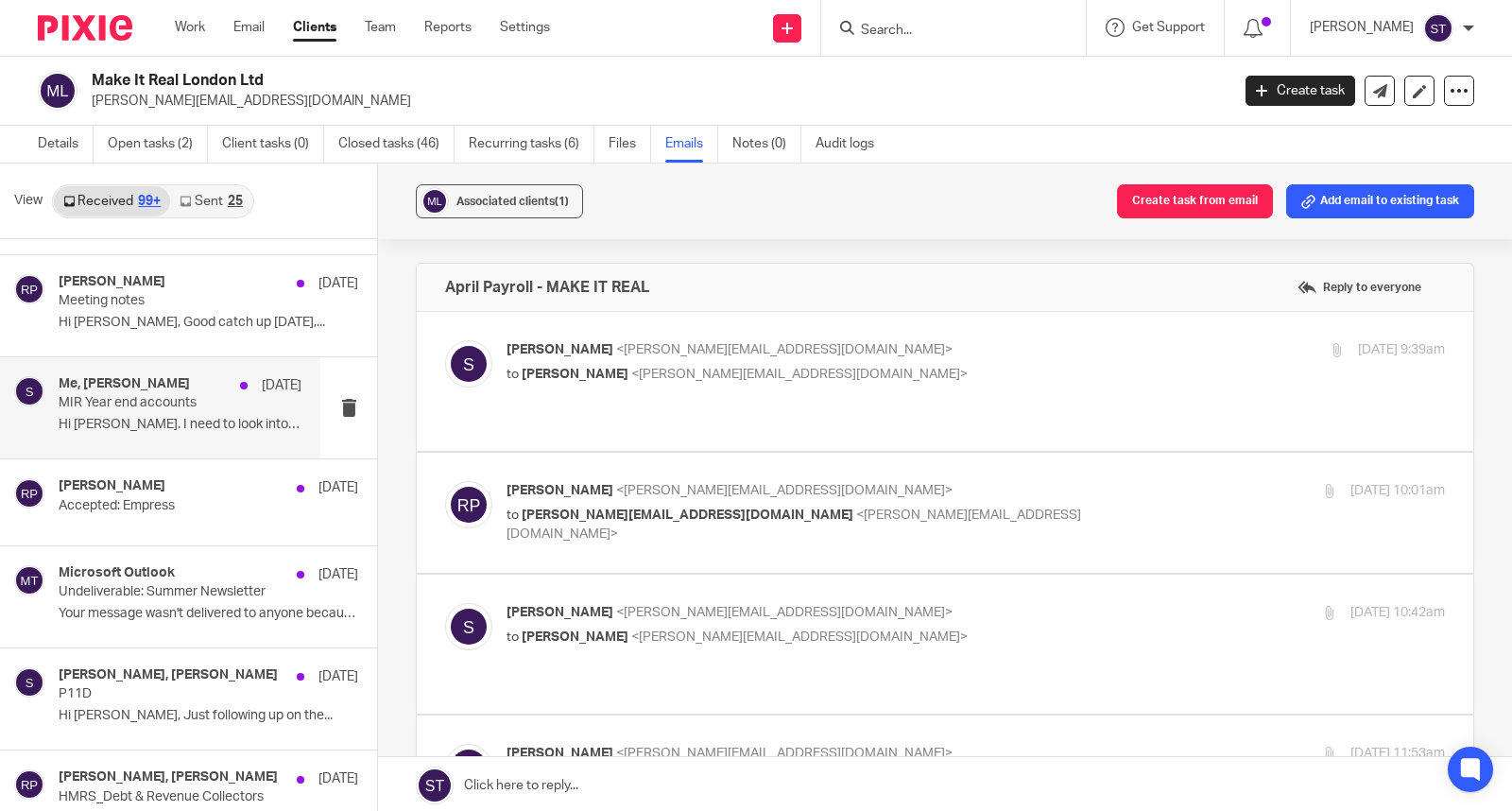
click at [146, 393] on h4 "Me, Robert Price" at bounding box center [124, 384] width 132 height 16
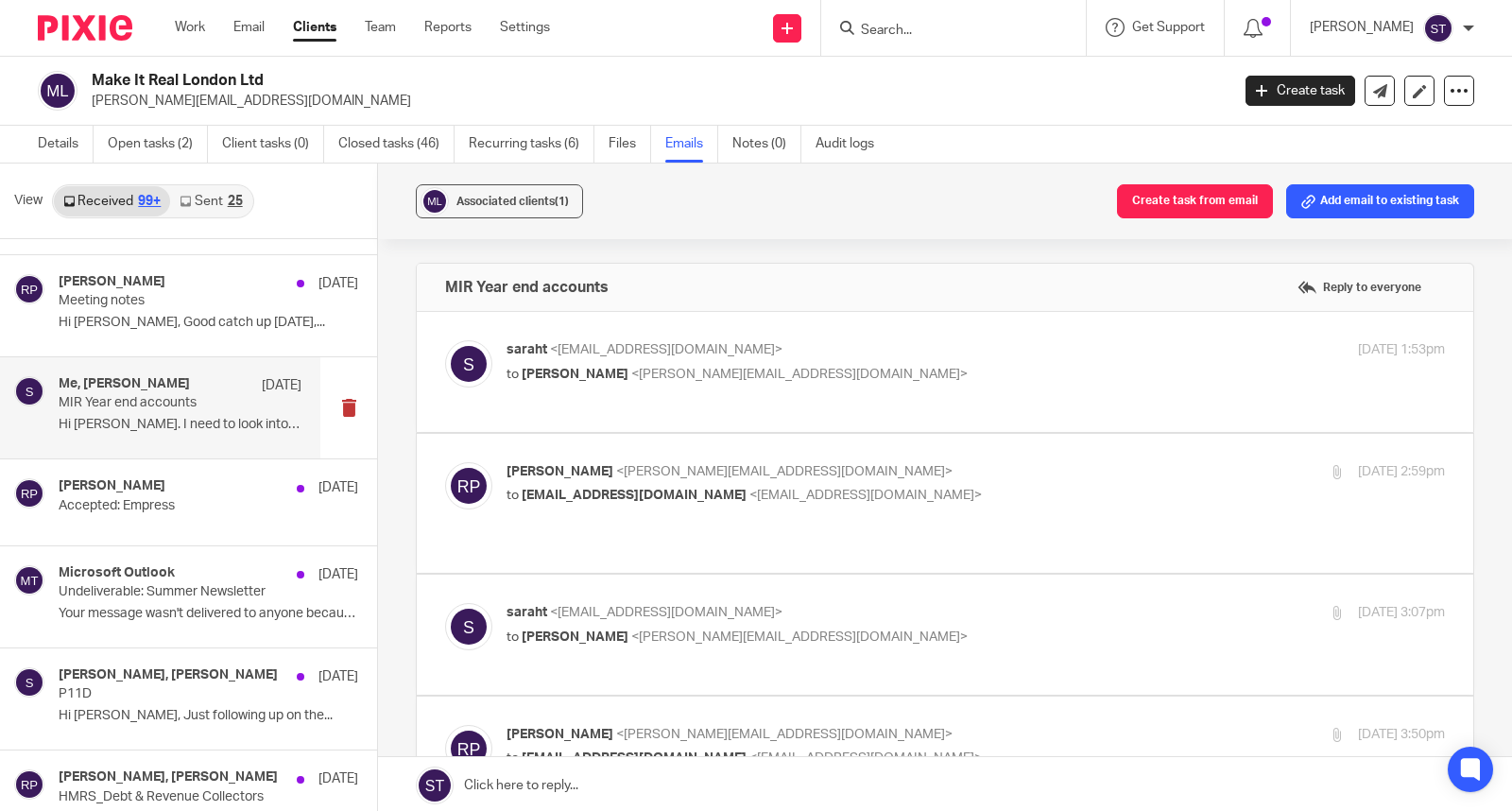
scroll to position [0, 0]
click at [649, 370] on span "<robert.price@mirlondon.com>" at bounding box center [799, 374] width 337 height 13
checkbox input "true"
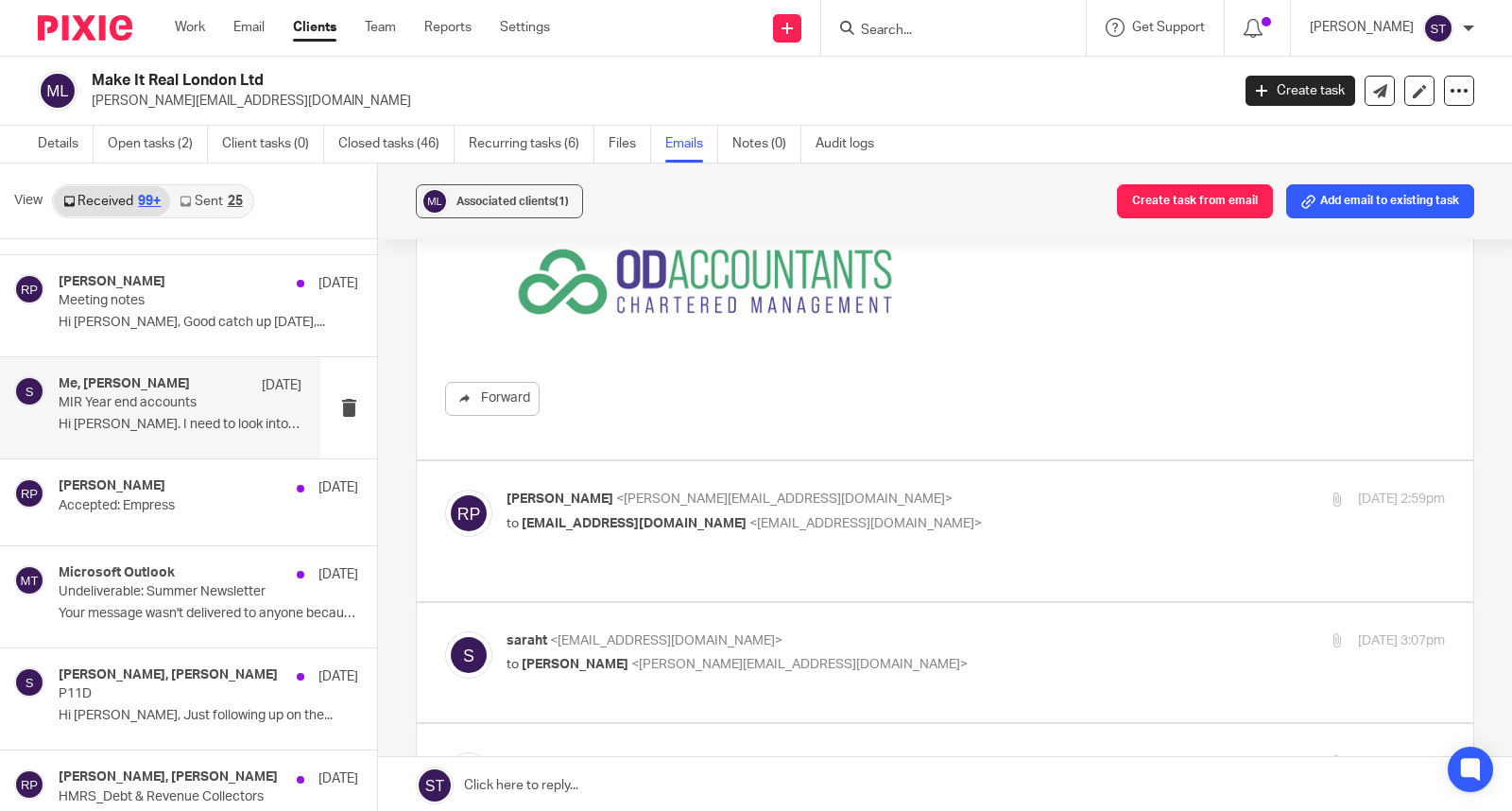
scroll to position [524, 0]
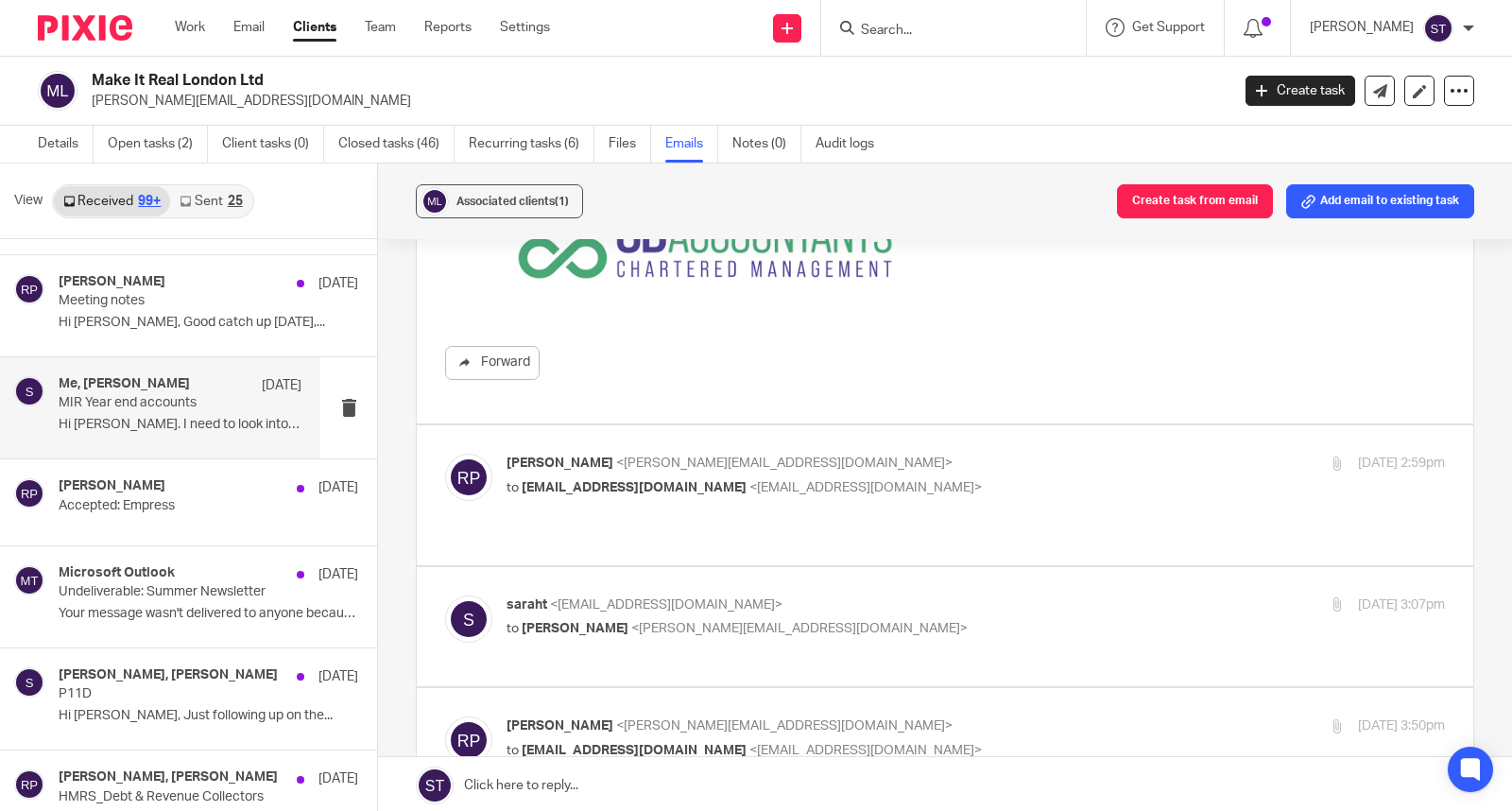
click at [668, 474] on div "Robert Price <robert.price@mirlondon.com> to saraht@odaccountants.co.uk <saraht…" at bounding box center [819, 475] width 625 height 43
checkbox input "true"
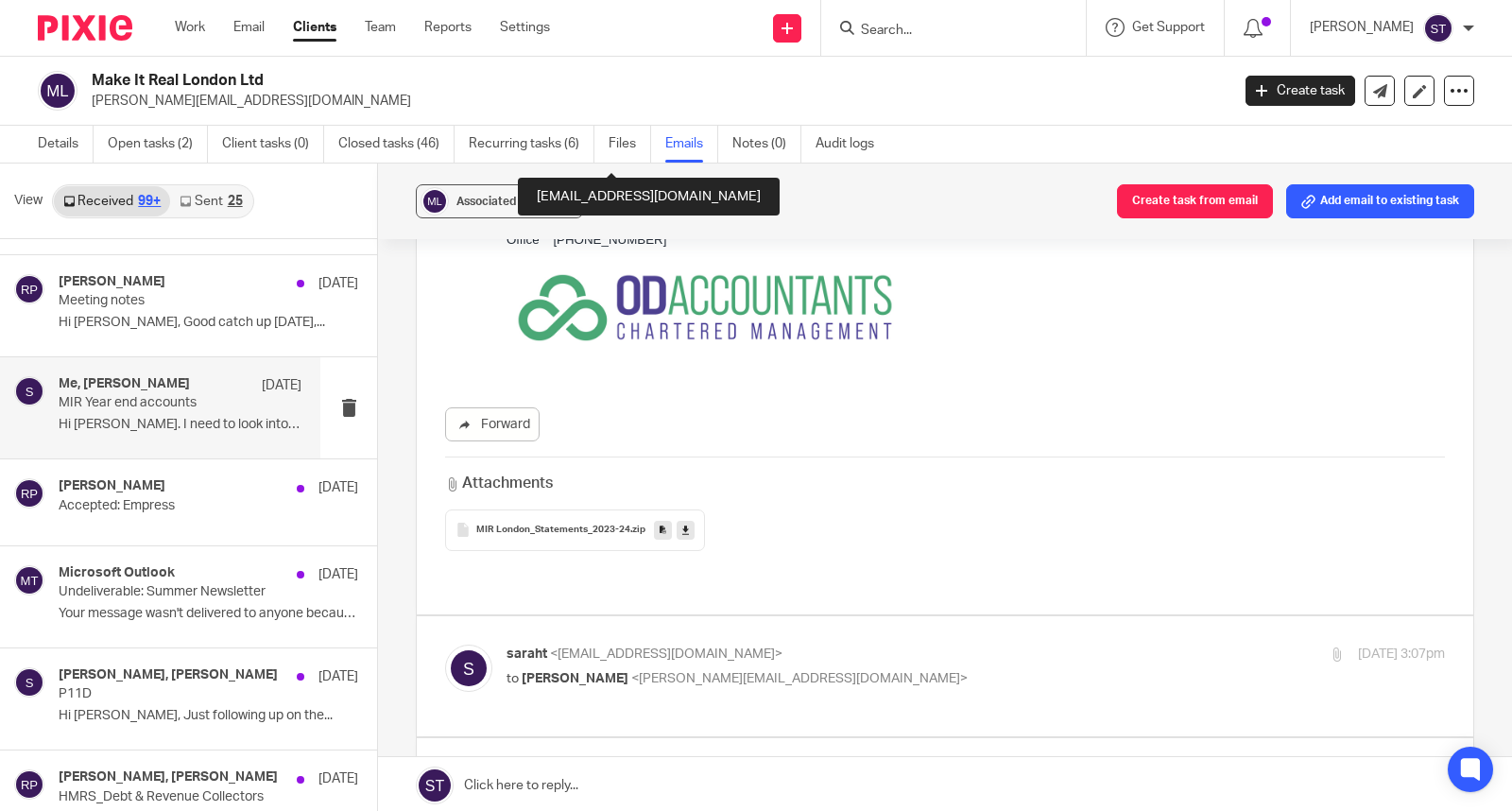
scroll to position [1575, 0]
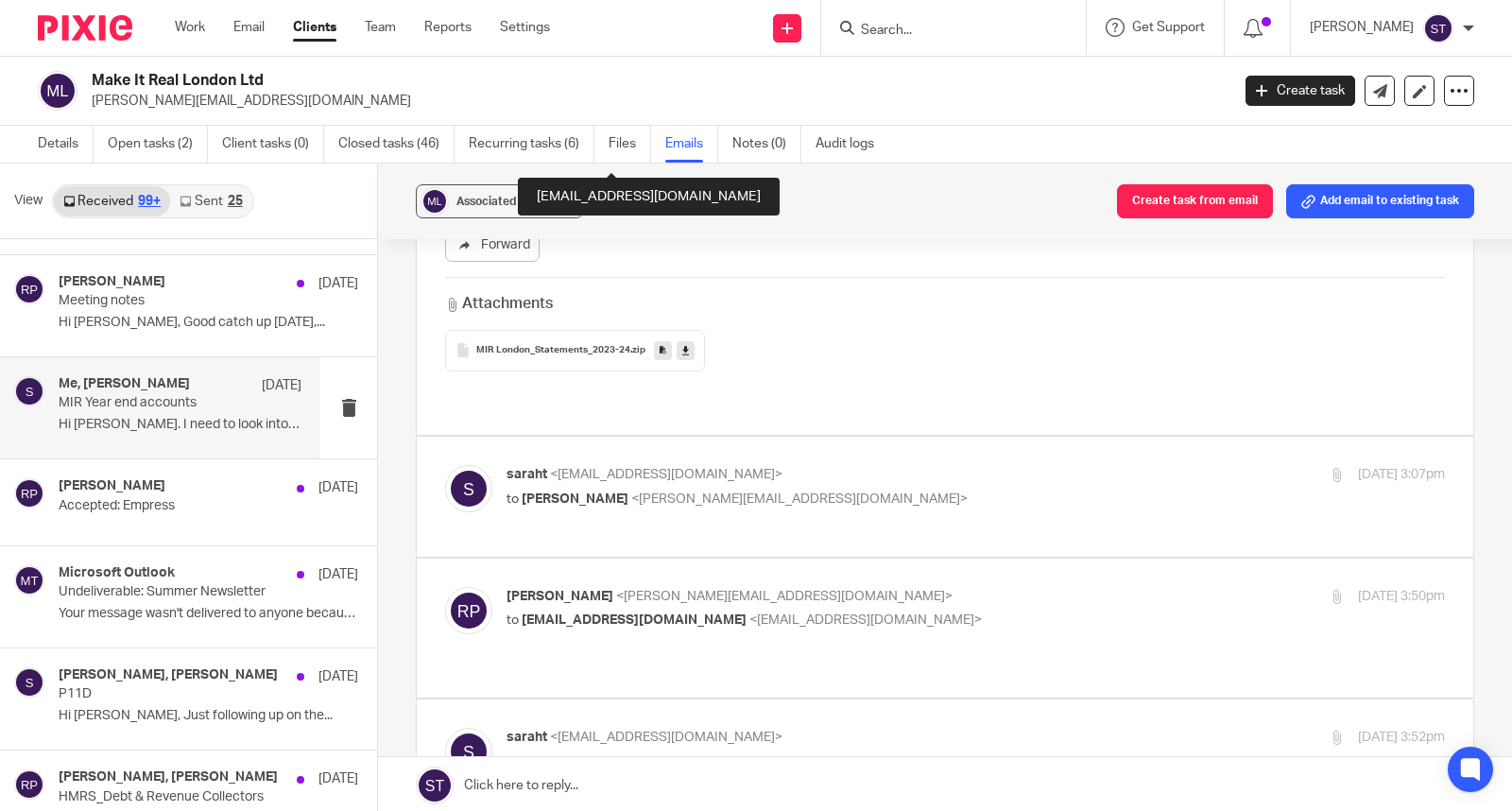
click at [682, 493] on div "saraht <saraht@odaccountants.co.uk> to Robert Price <robert.price@mirlondon.com…" at bounding box center [976, 488] width 939 height 47
checkbox input "true"
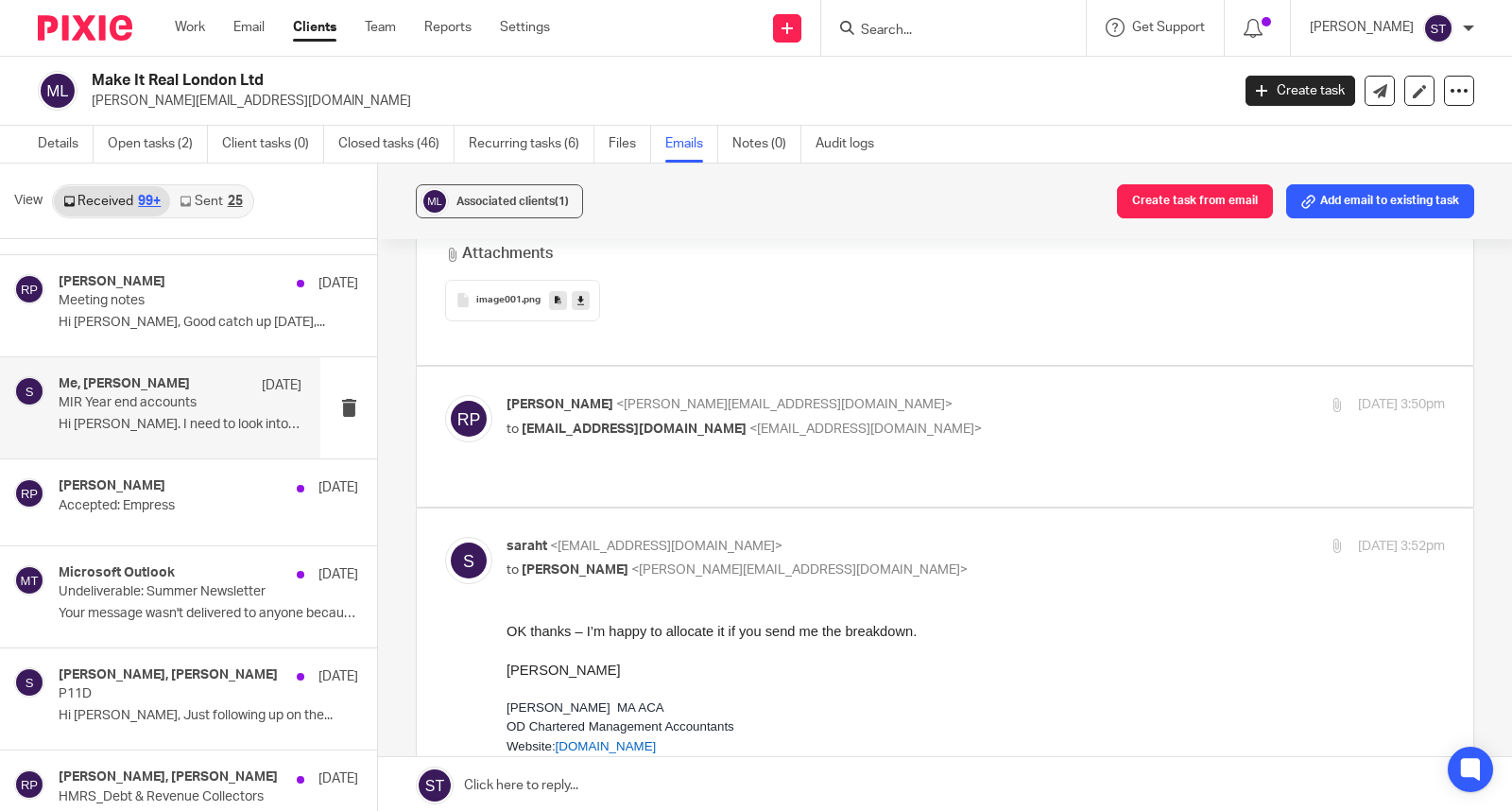
scroll to position [3675, 0]
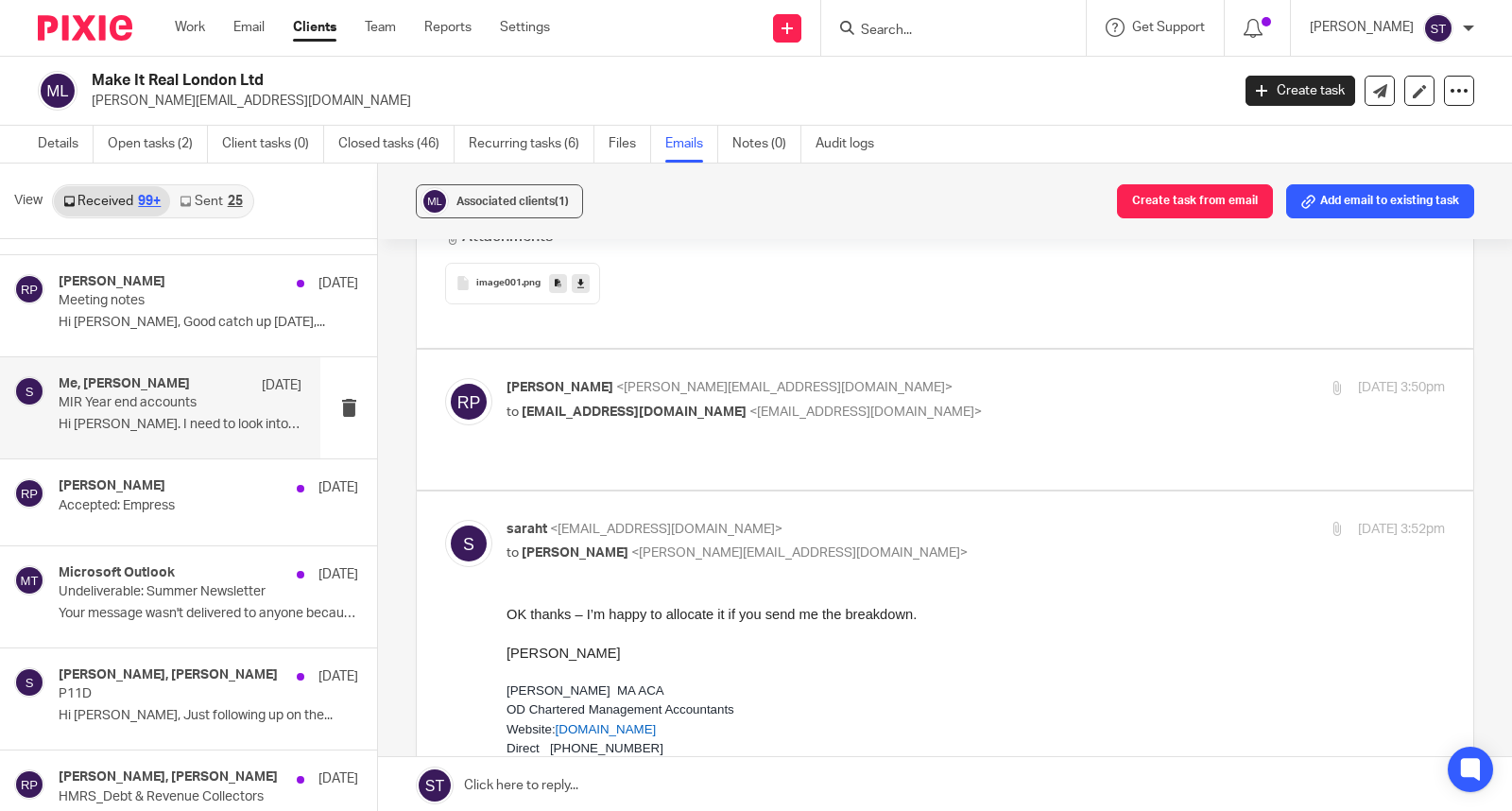
click at [712, 391] on div "Robert Price <robert.price@mirlondon.com> to saraht@odaccountants.co.uk <saraht…" at bounding box center [945, 418] width 999 height 82
click at [749, 405] on span "<saraht@odaccountants.co.uk>" at bounding box center [866, 412] width 233 height 13
checkbox input "true"
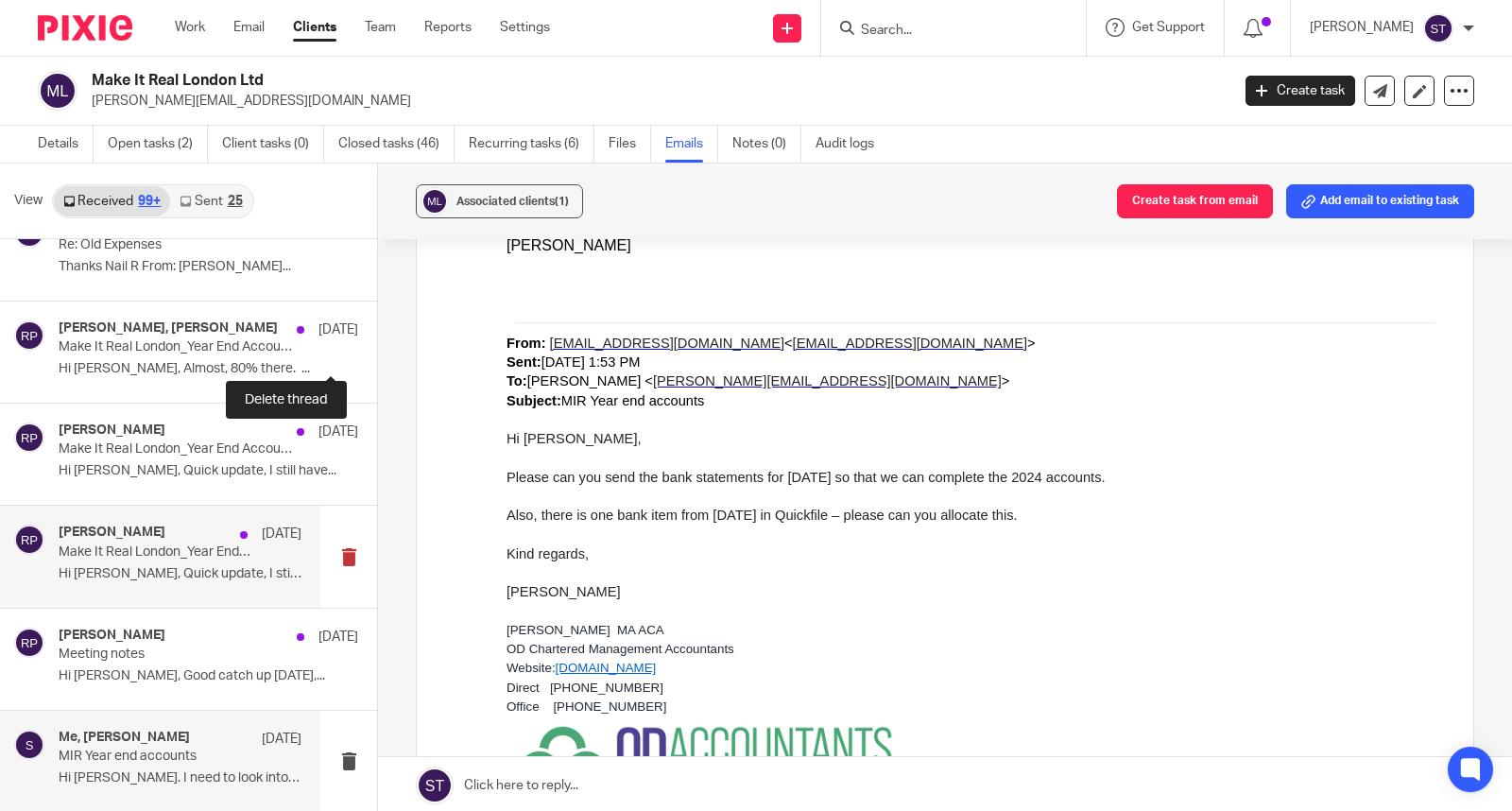
scroll to position [4890, 0]
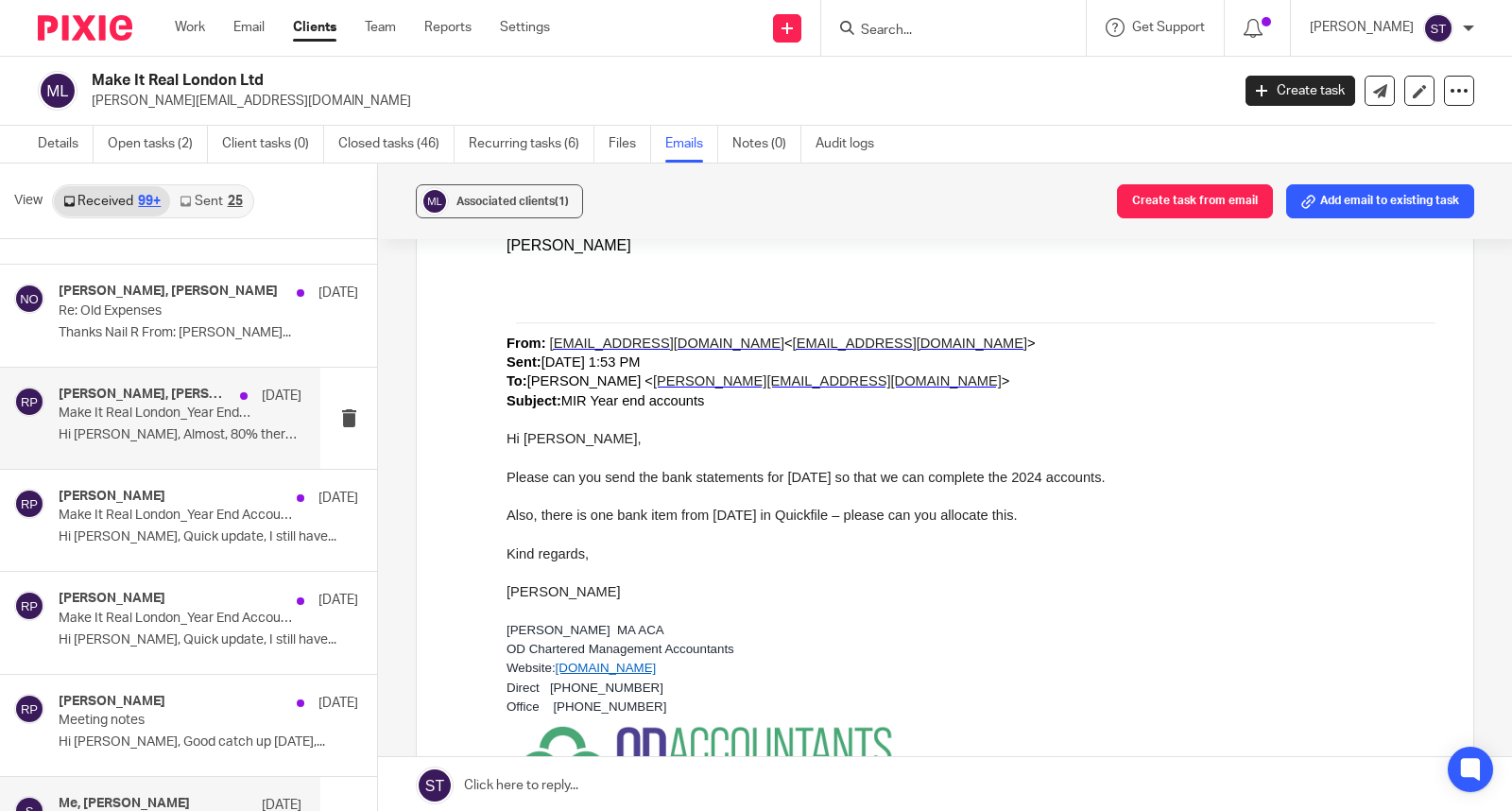
click at [135, 421] on p "Make It Real London_Year End Accounts" at bounding box center [156, 413] width 194 height 16
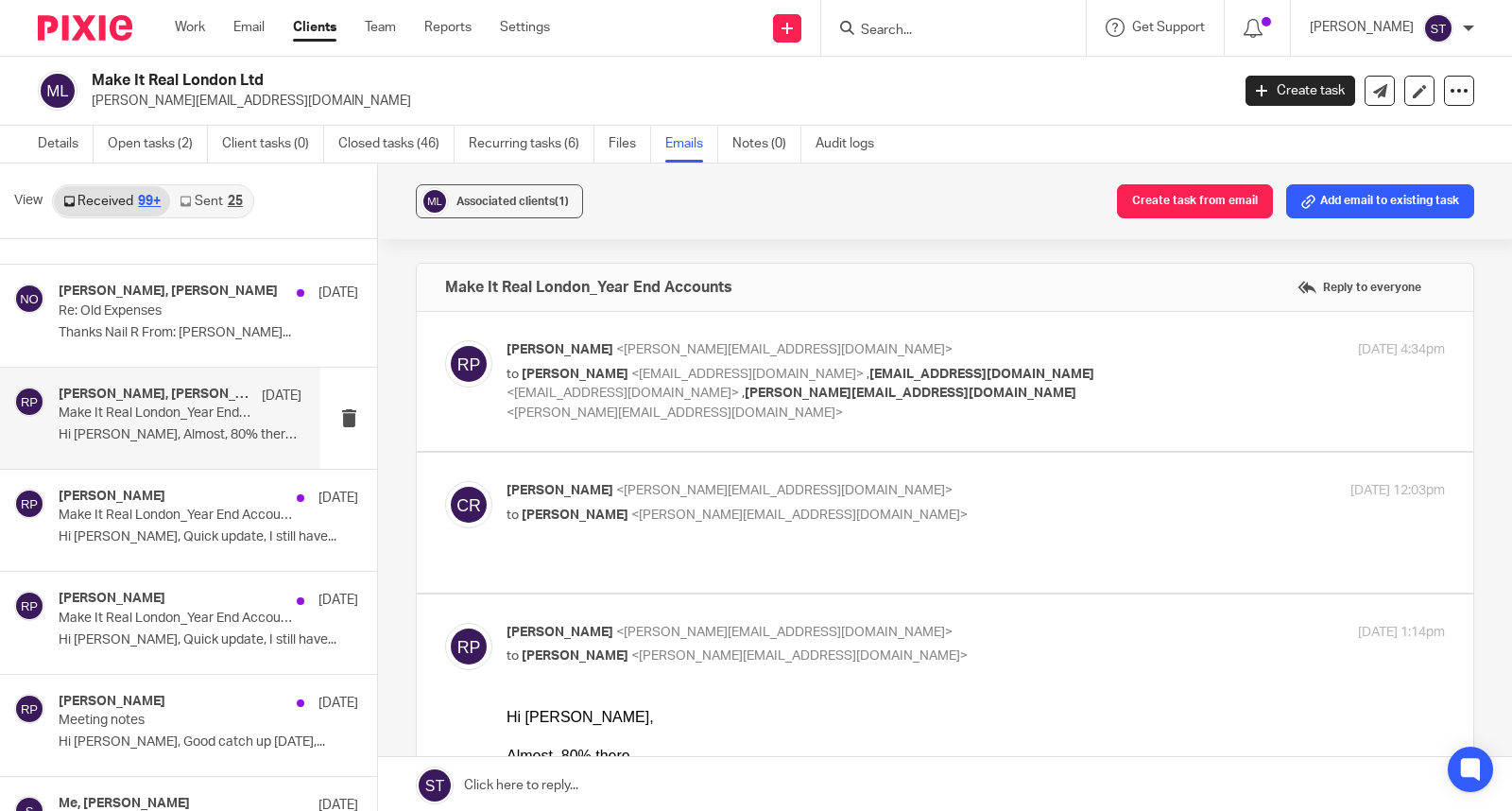
scroll to position [0, 0]
click at [672, 368] on span "<niall@odaccountants.co.uk>" at bounding box center [747, 374] width 233 height 13
checkbox input "true"
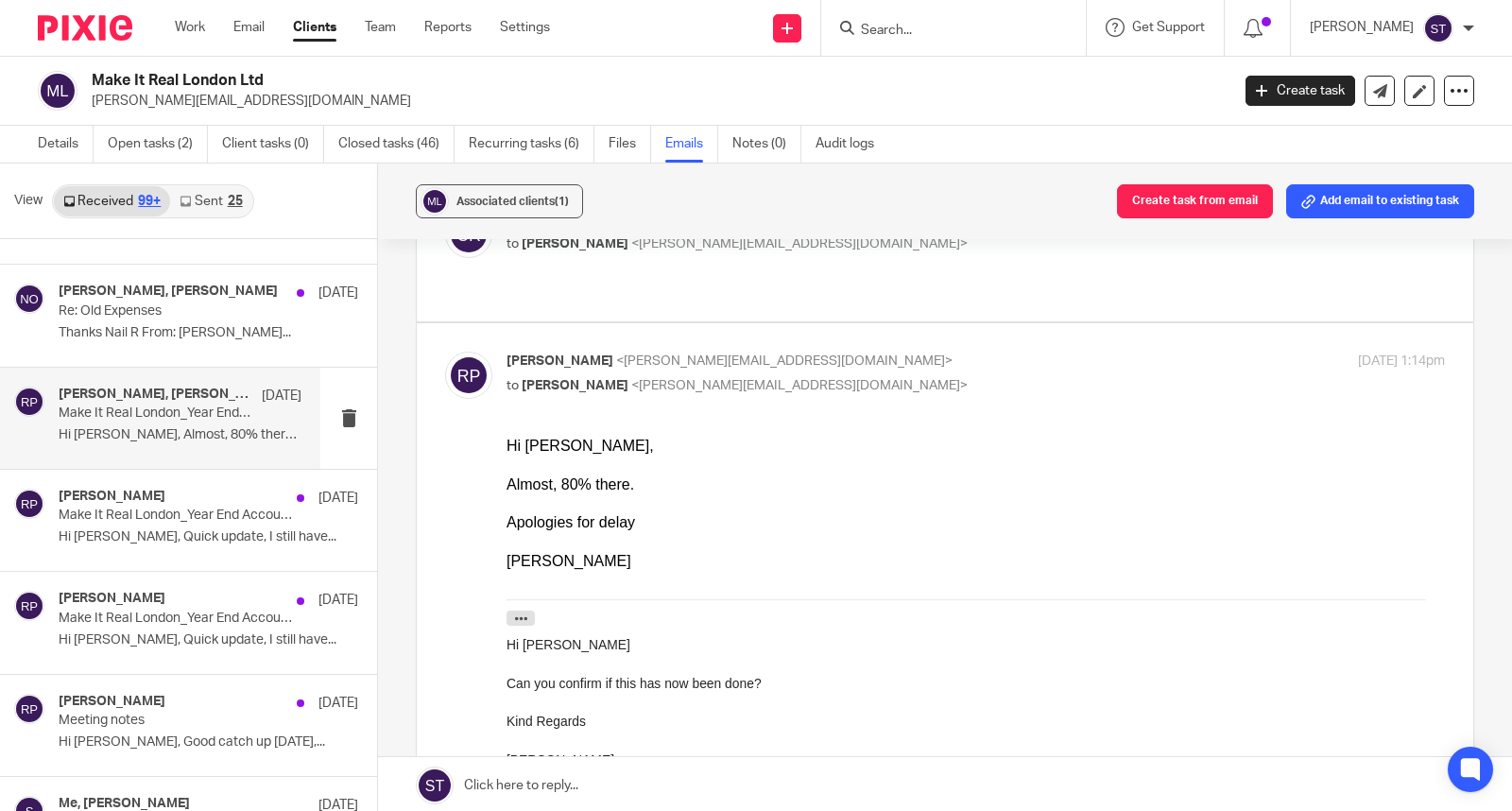
scroll to position [524, 0]
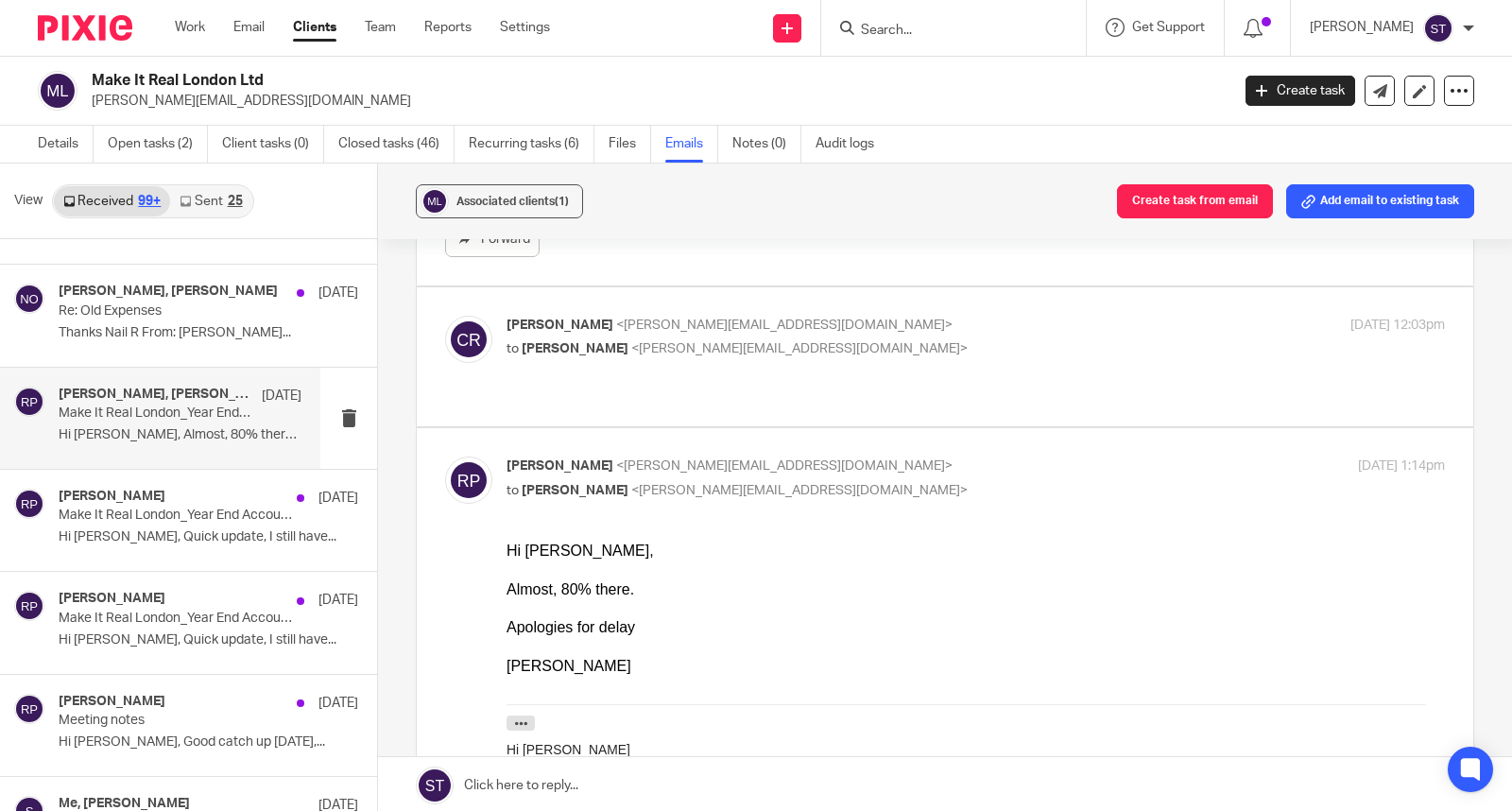
click at [722, 326] on span "<charlene@odaccountants.co.uk>" at bounding box center [785, 325] width 337 height 13
checkbox input "true"
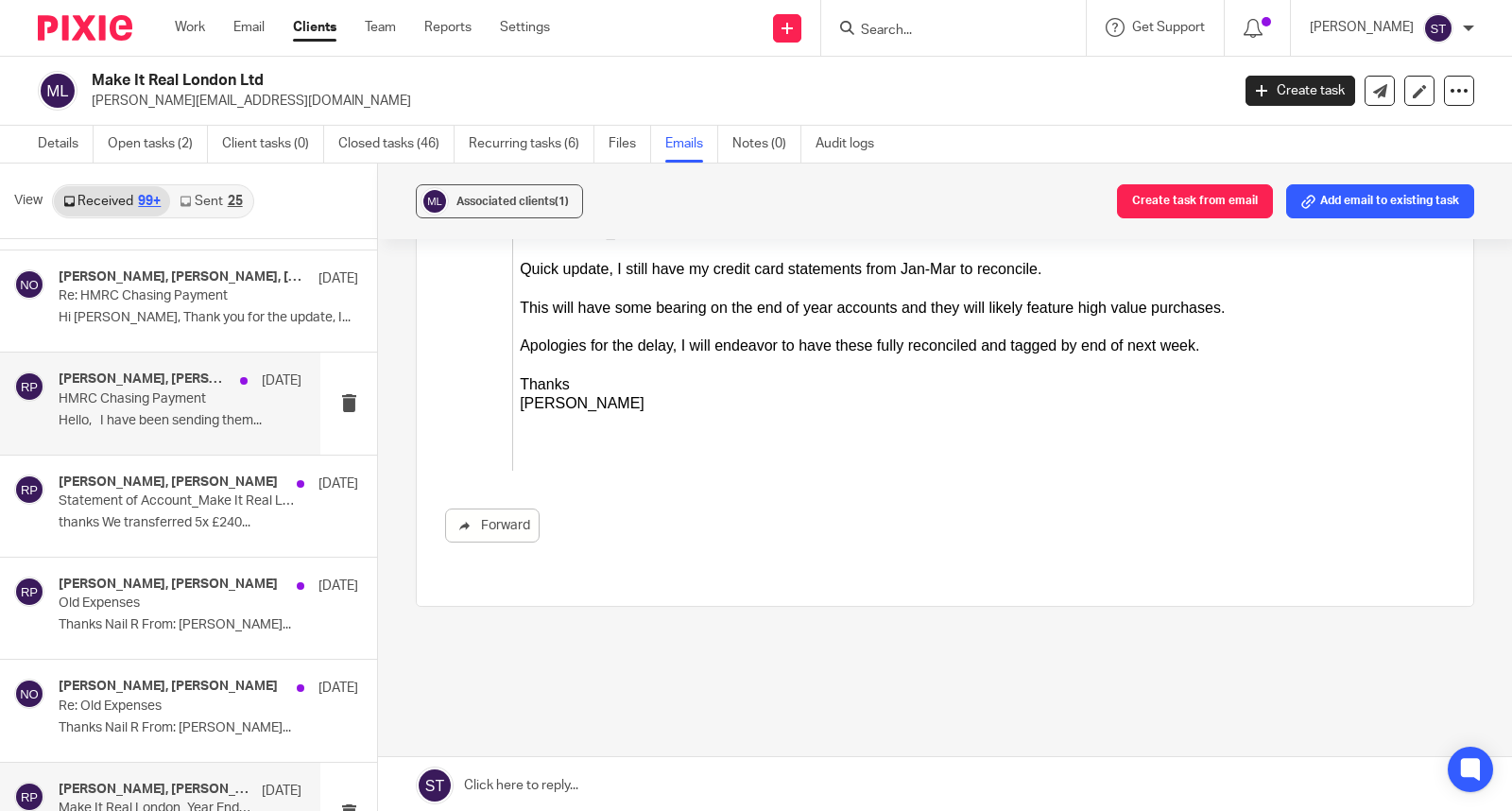
scroll to position [4471, 0]
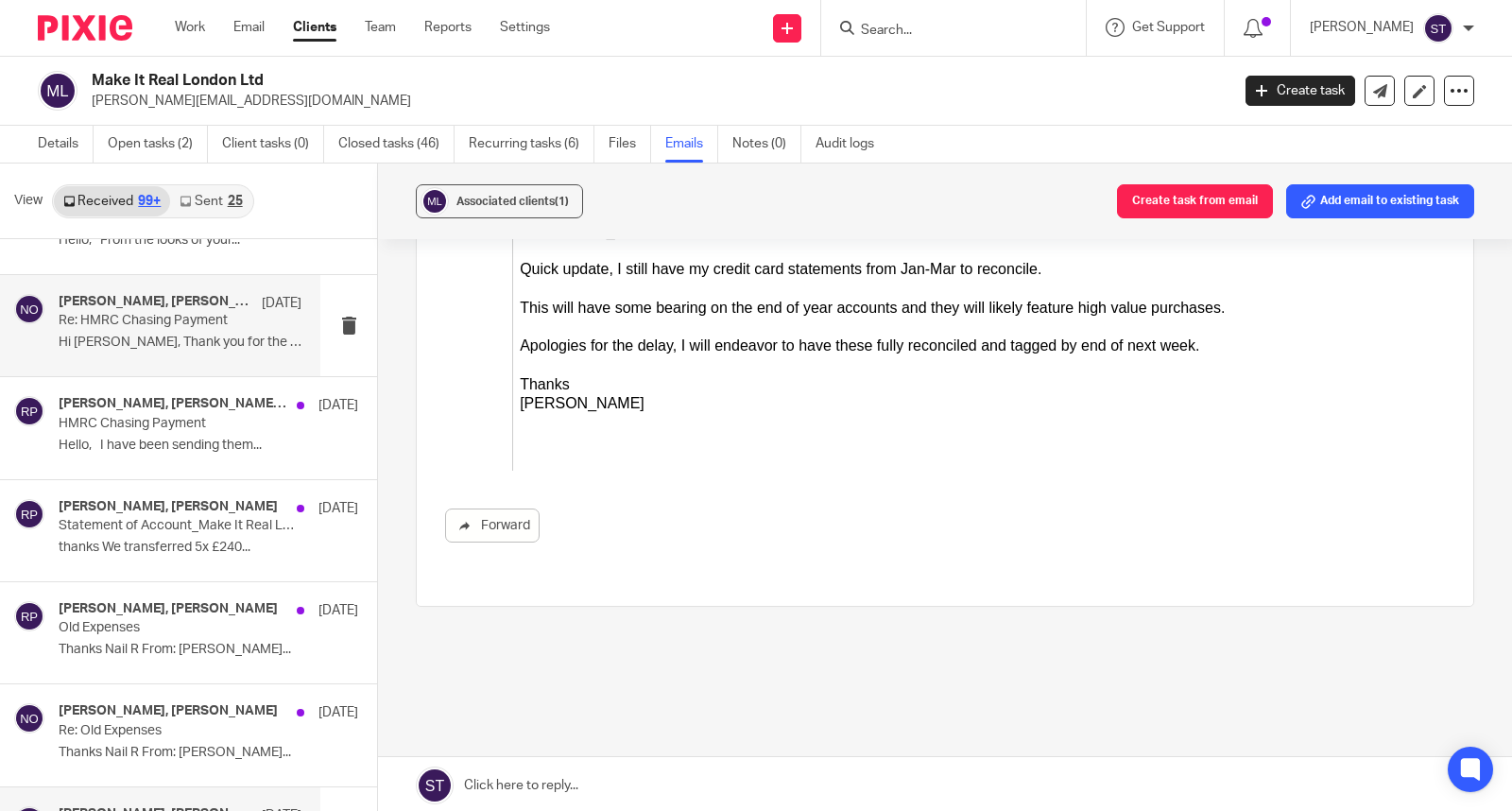
click at [221, 310] on h4 "Chloe Hellyar, Robert Price, Niall O'Driscoll" at bounding box center [155, 302] width 193 height 16
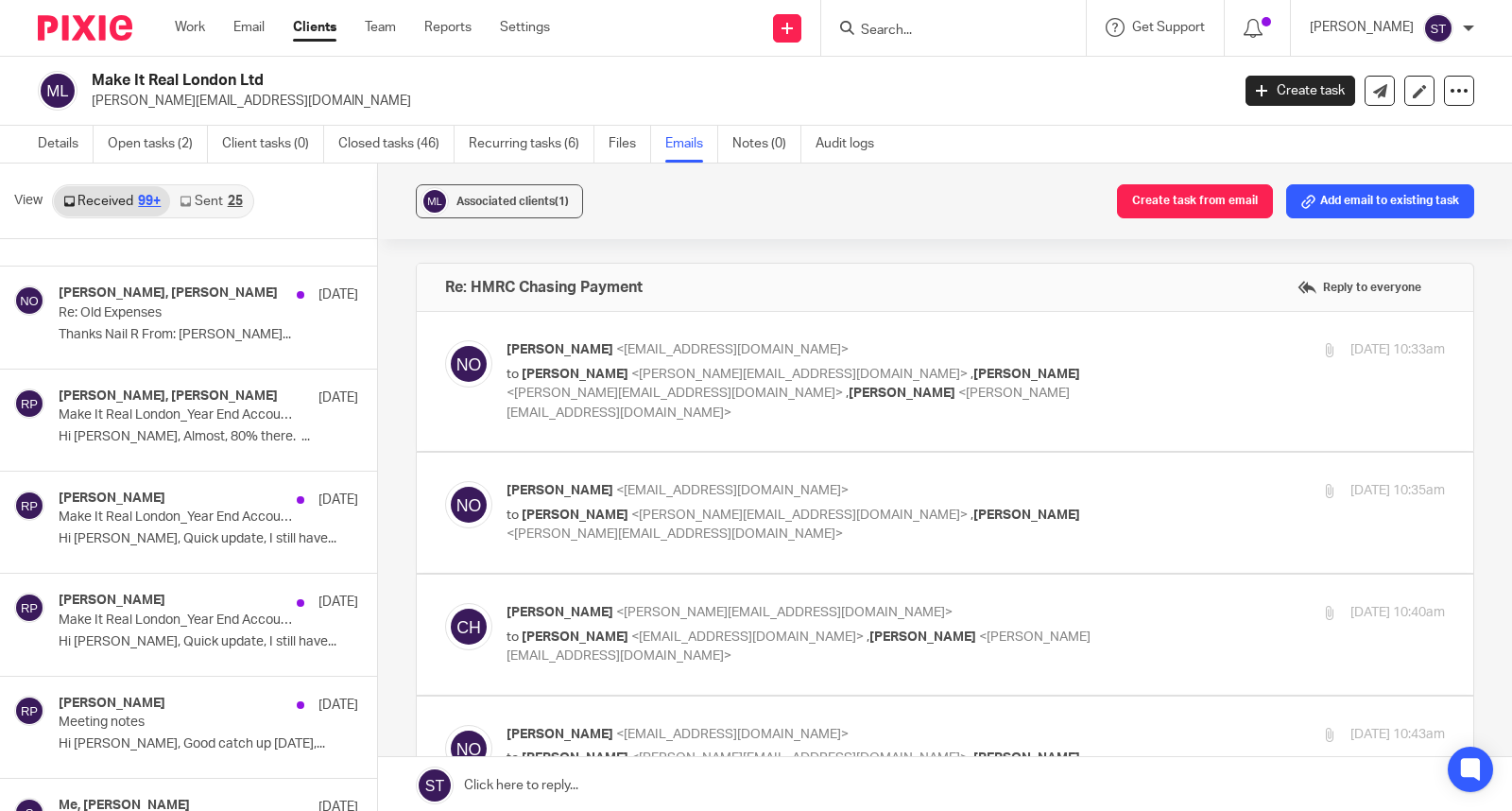
scroll to position [4890, 0]
click at [930, 27] on input "Search" at bounding box center [944, 32] width 170 height 17
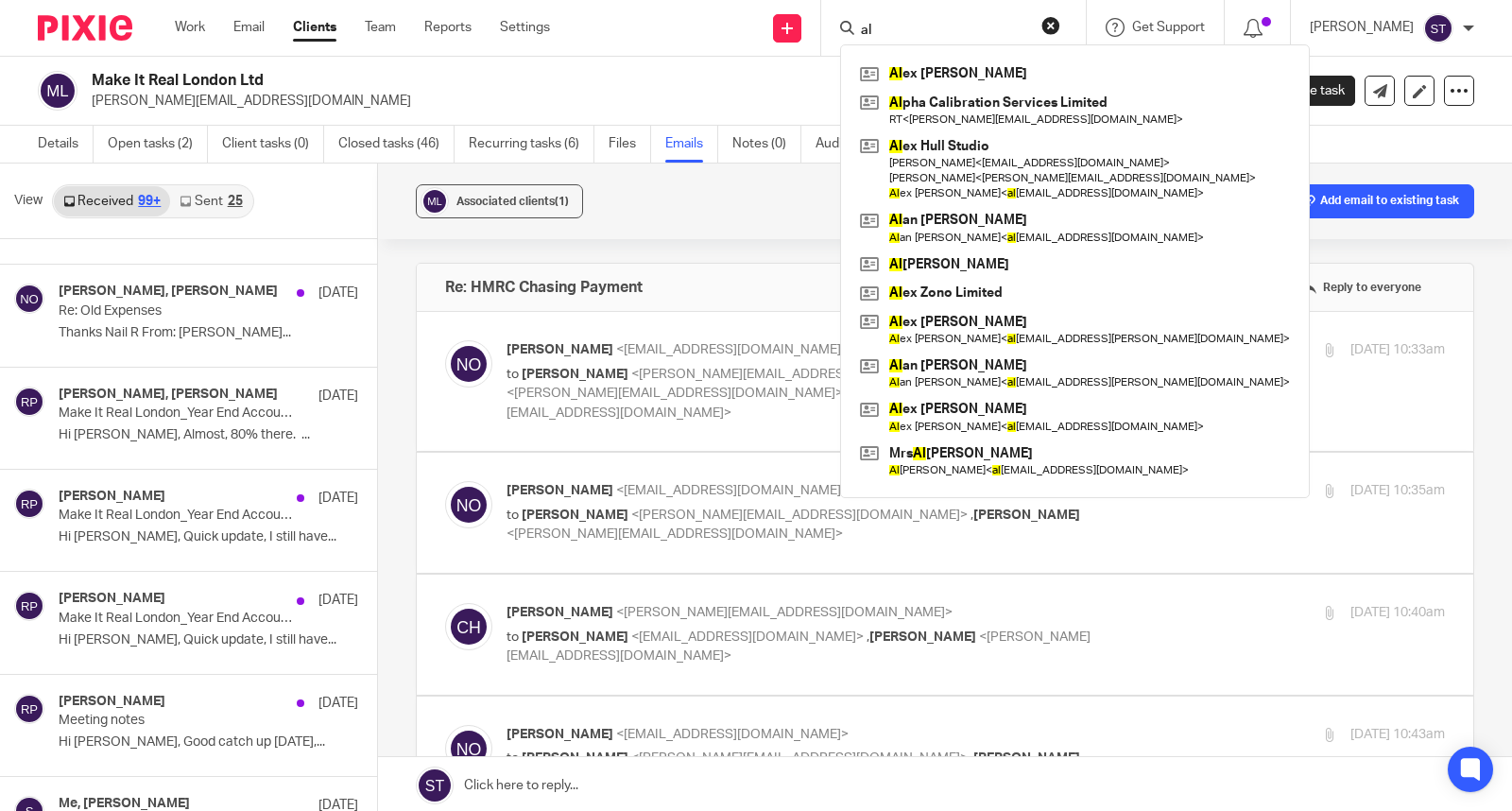
type input "a"
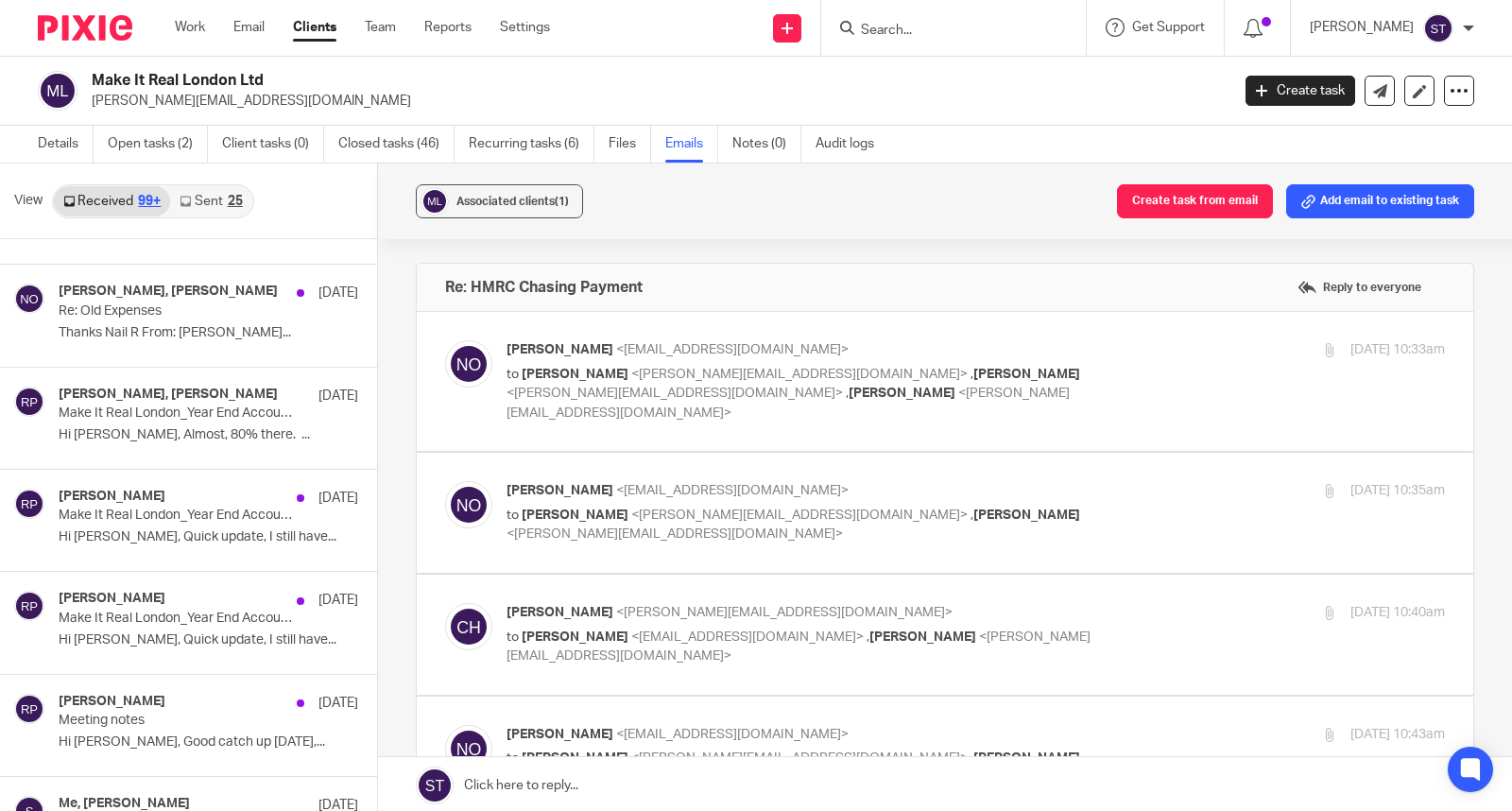
click at [397, 272] on div "Associated clients (1) Create task from email Add email to existing task Re: HM…" at bounding box center [945, 489] width 1134 height 650
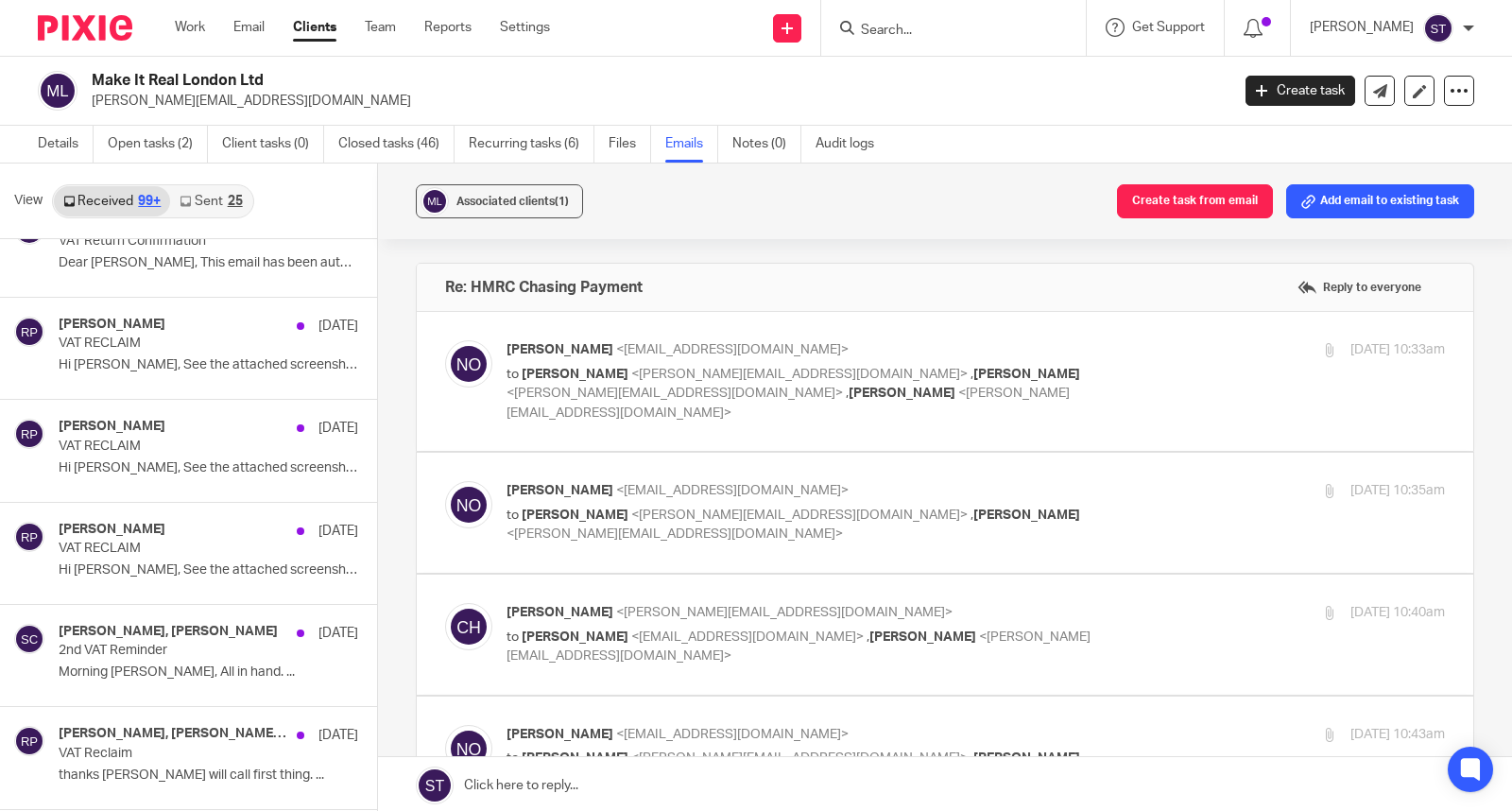
scroll to position [6949, 0]
